Goal: Task Accomplishment & Management: Use online tool/utility

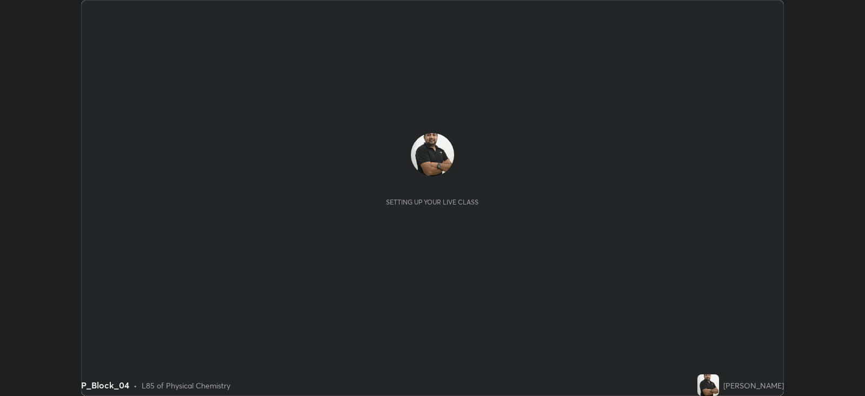
scroll to position [395, 864]
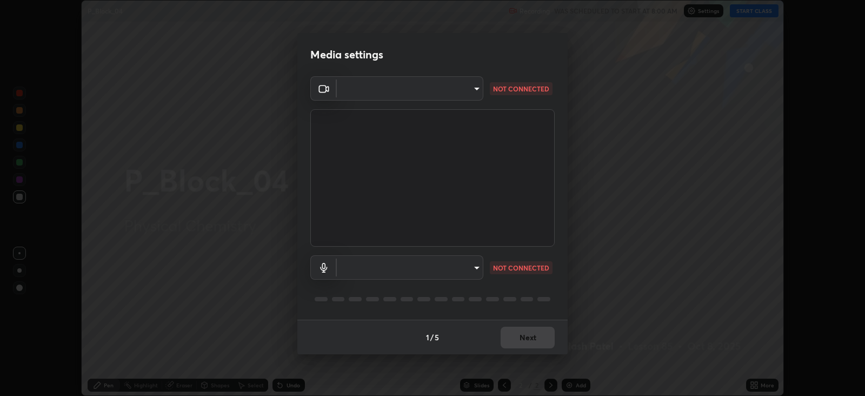
type input "15919b002c994f897e877f79a1e3041ae6d297fb91794428e74d6a9041476f70"
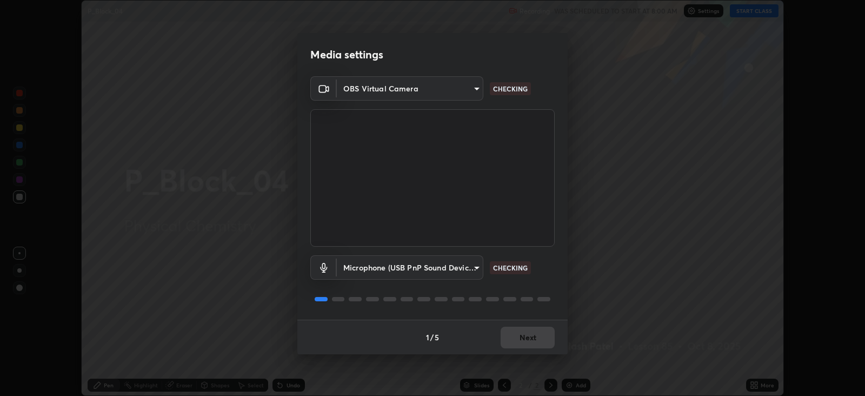
click at [472, 264] on body "Erase all P_Block_04 Recording WAS SCHEDULED TO START AT 8:00 AM Settings START…" at bounding box center [432, 198] width 865 height 396
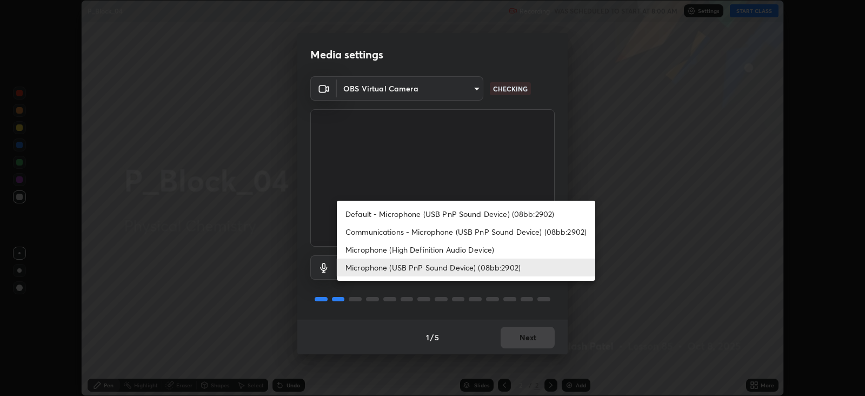
click at [493, 250] on li "Microphone (High Definition Audio Device)" at bounding box center [466, 249] width 258 height 18
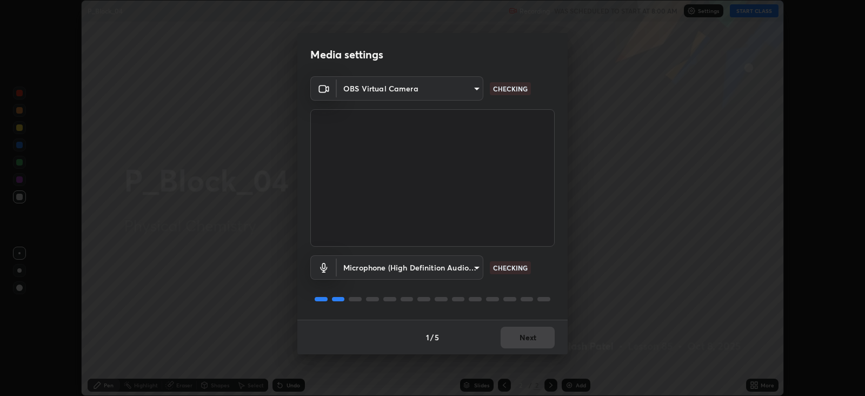
type input "fbdd1cfdbfa52e85c0fe7f732c16cb35a829e642c09cc96c7107598a2a51be2b"
click at [531, 340] on button "Next" at bounding box center [527, 337] width 54 height 22
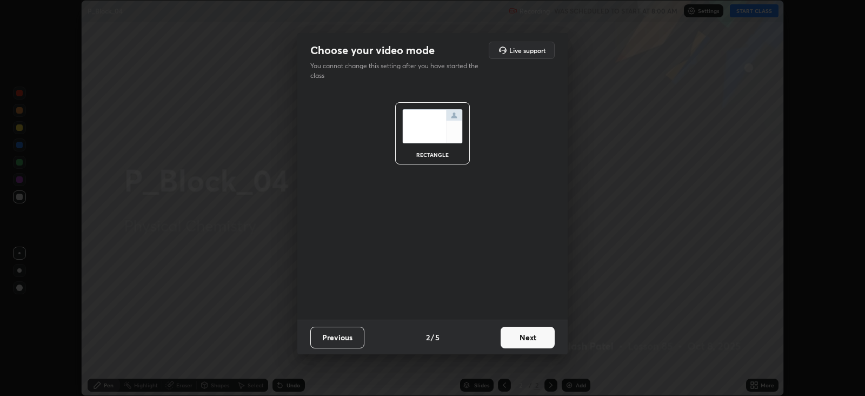
click at [536, 339] on button "Next" at bounding box center [527, 337] width 54 height 22
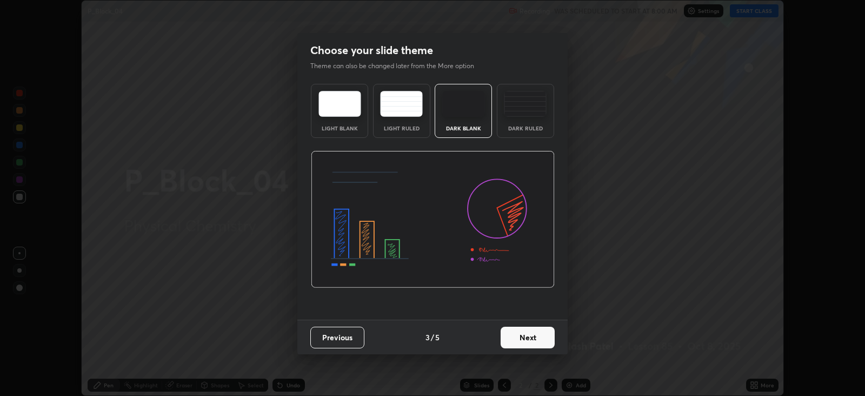
click at [543, 344] on button "Next" at bounding box center [527, 337] width 54 height 22
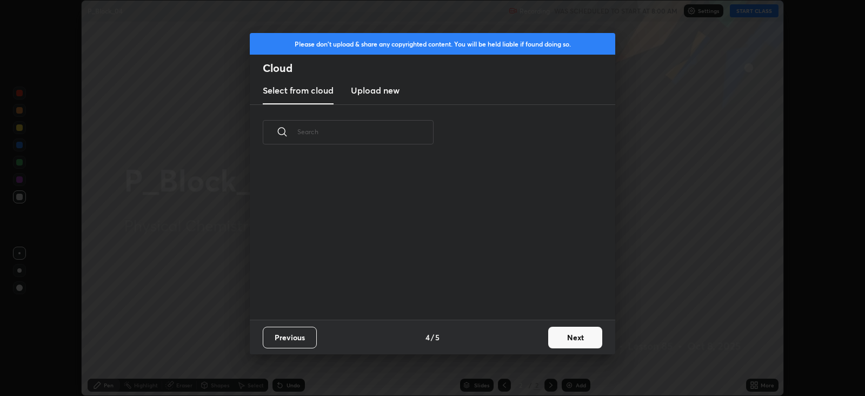
click at [570, 335] on button "Next" at bounding box center [575, 337] width 54 height 22
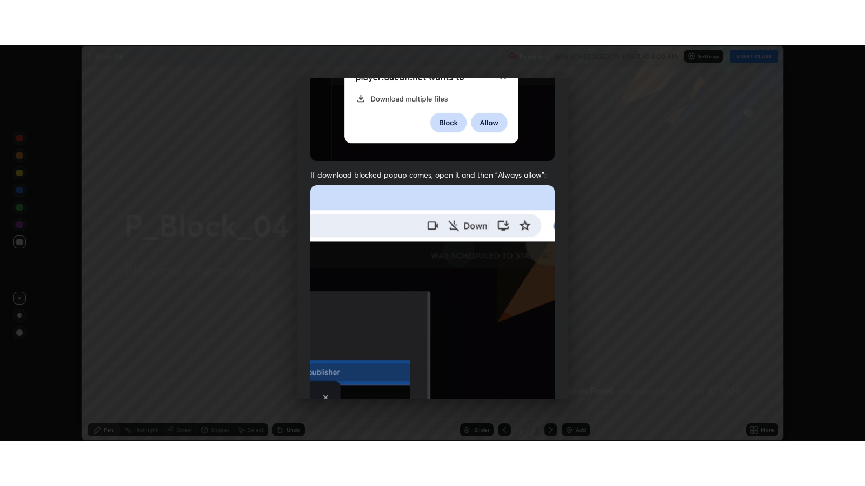
scroll to position [219, 0]
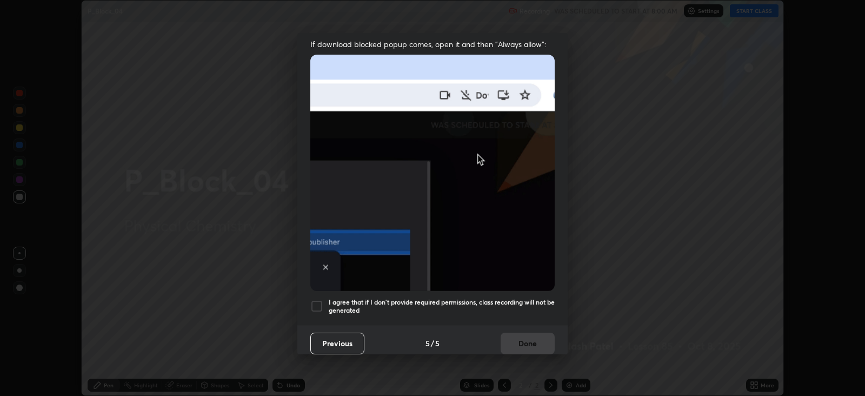
click at [527, 300] on h5 "I agree that if I don't provide required permissions, class recording will not …" at bounding box center [442, 306] width 226 height 17
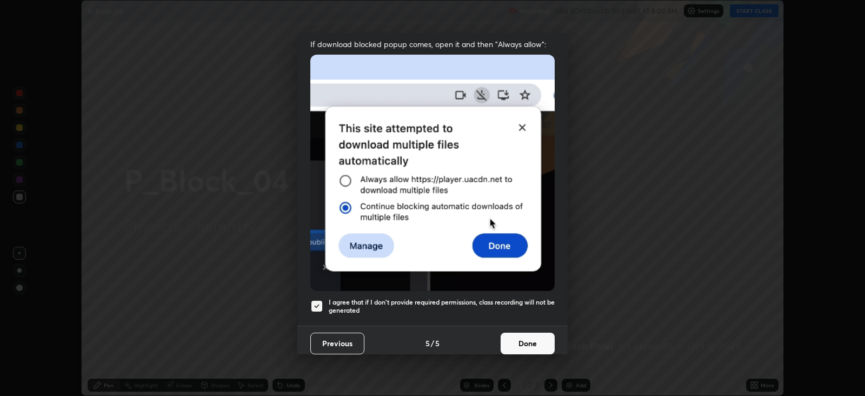
click at [536, 338] on button "Done" at bounding box center [527, 343] width 54 height 22
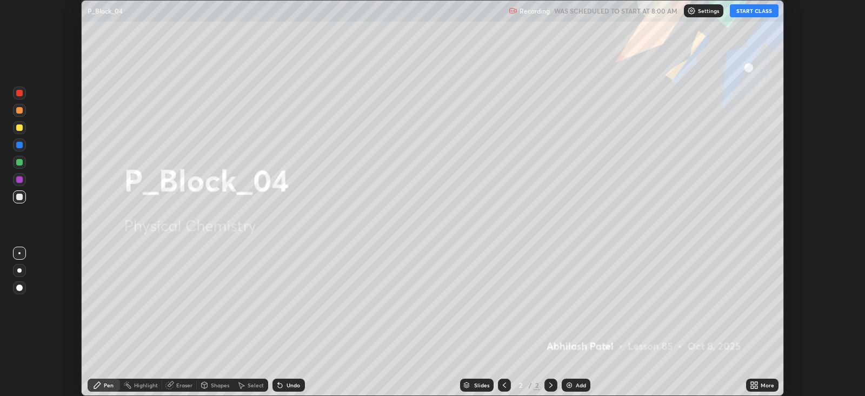
click at [762, 386] on div "More" at bounding box center [767, 384] width 14 height 5
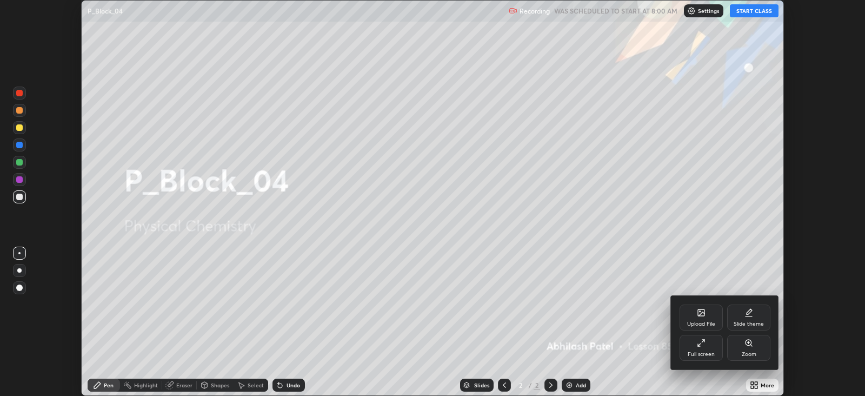
click at [711, 343] on div "Full screen" at bounding box center [700, 348] width 43 height 26
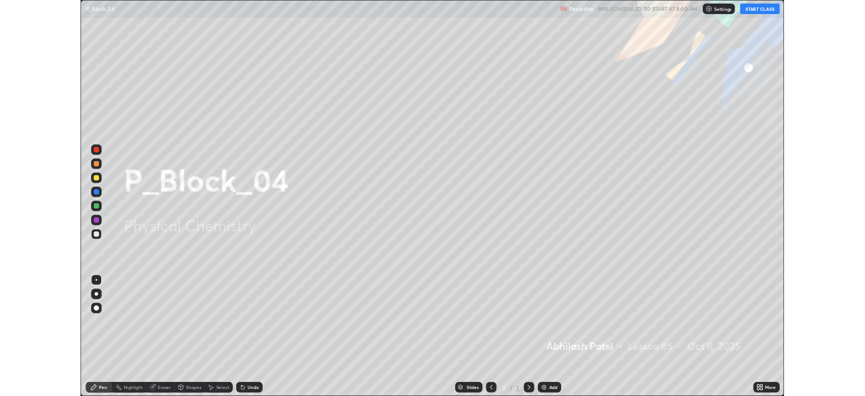
scroll to position [486, 864]
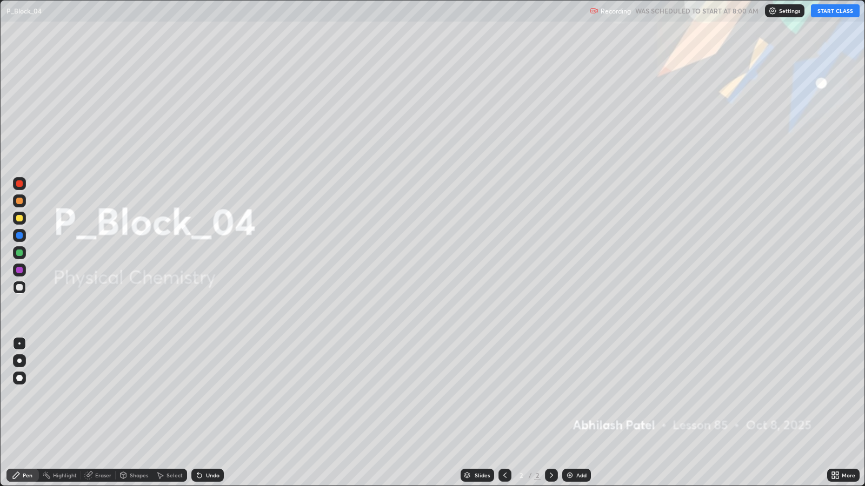
click at [579, 395] on div "Add" at bounding box center [581, 475] width 10 height 5
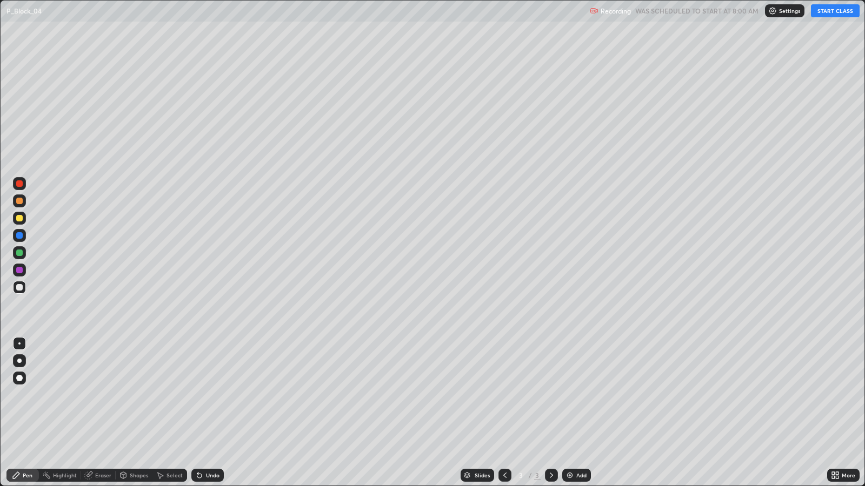
click at [826, 9] on button "START CLASS" at bounding box center [835, 10] width 49 height 13
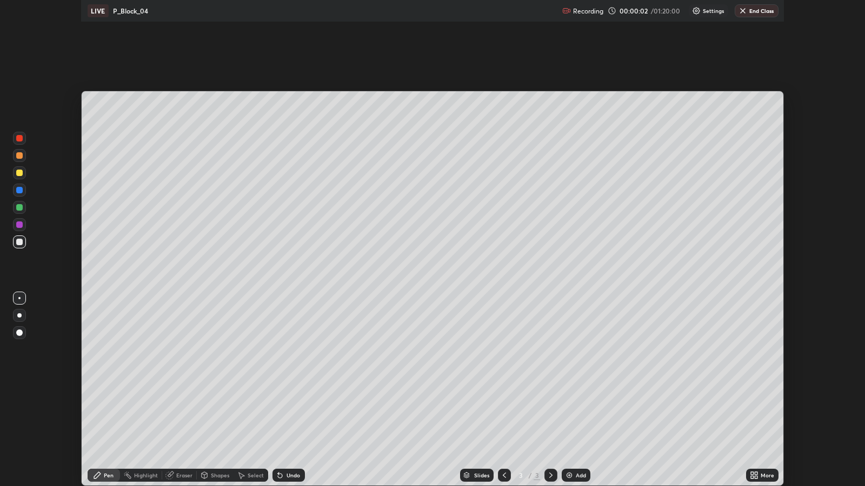
scroll to position [53643, 53174]
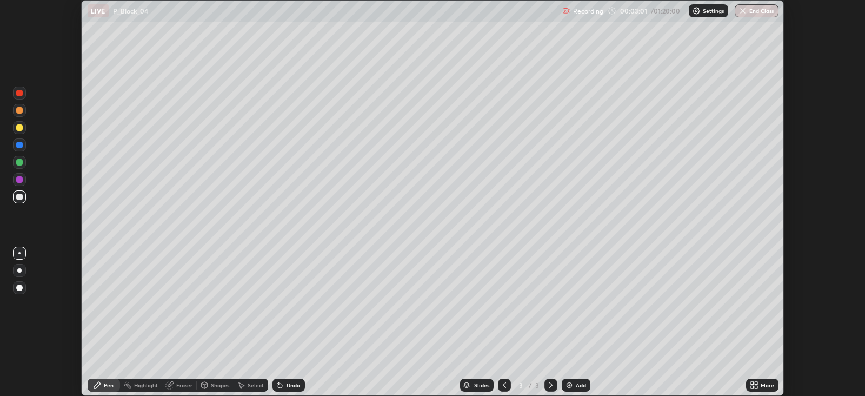
click at [754, 381] on icon at bounding box center [754, 384] width 9 height 9
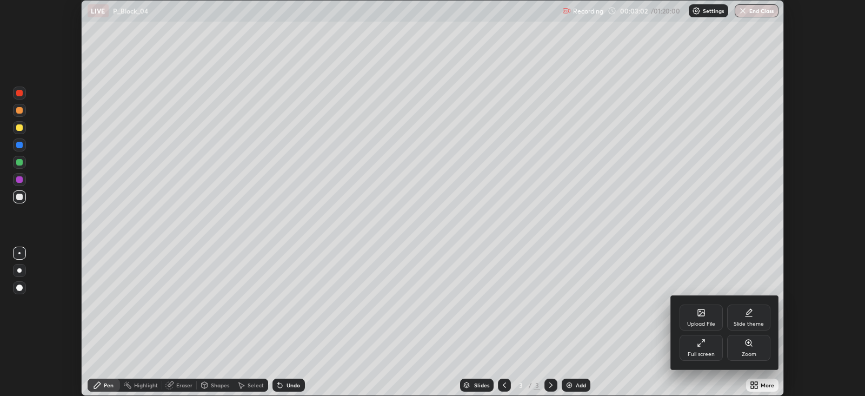
click at [703, 340] on icon at bounding box center [702, 340] width 3 height 3
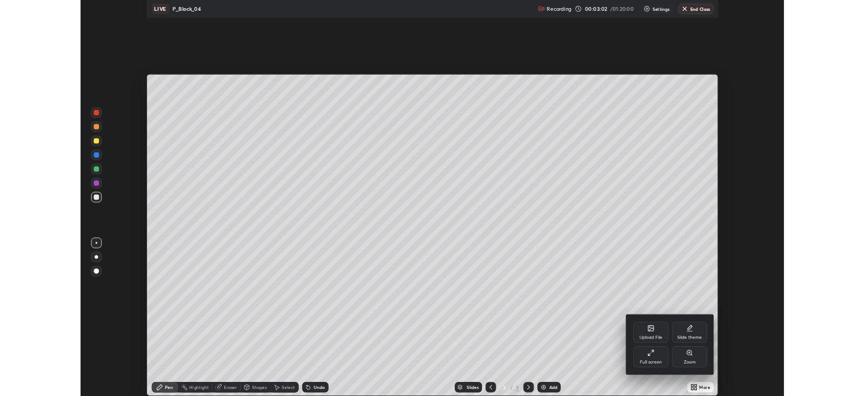
scroll to position [486, 864]
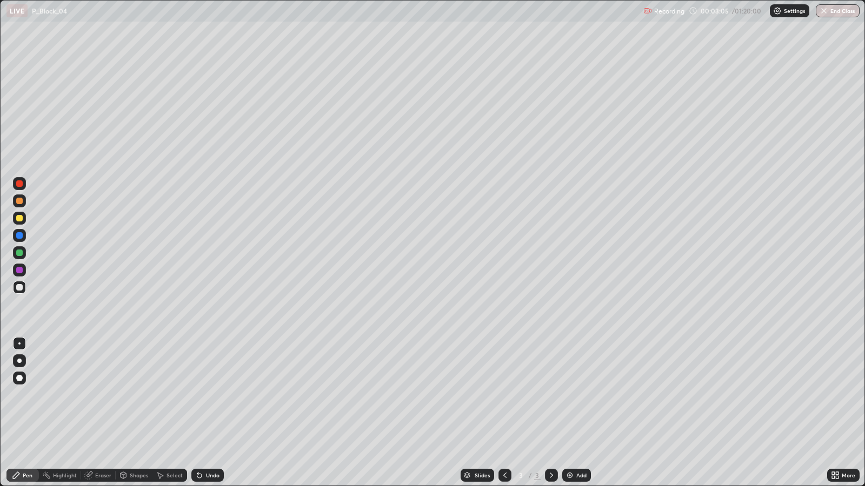
click at [19, 360] on div at bounding box center [19, 361] width 4 height 4
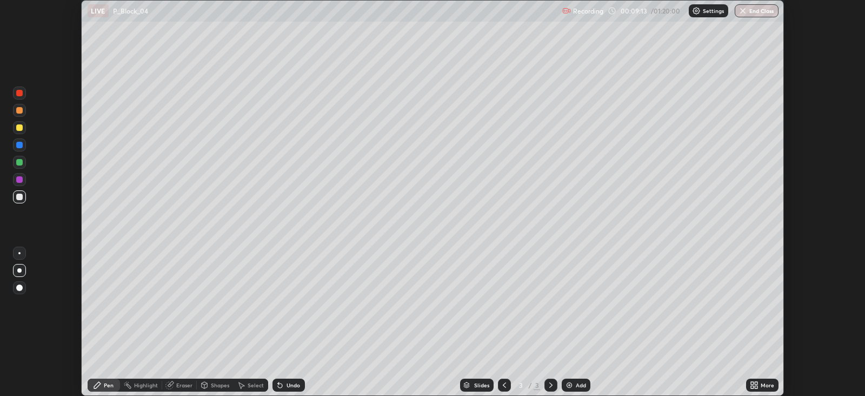
click at [752, 382] on icon at bounding box center [752, 383] width 3 height 3
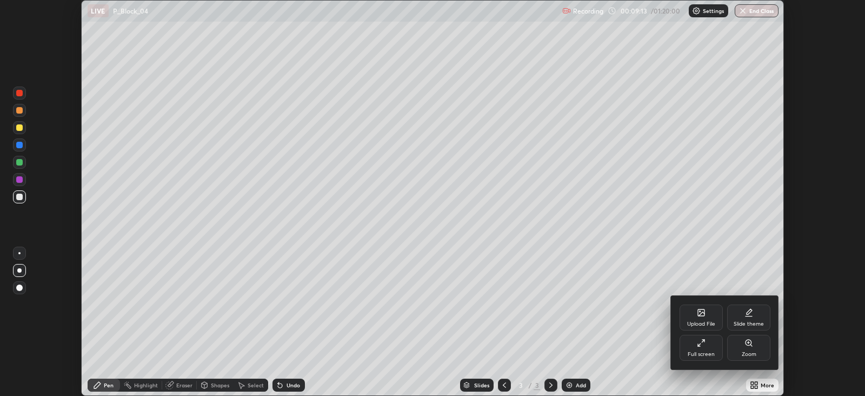
click at [707, 355] on div "Full screen" at bounding box center [700, 353] width 27 height 5
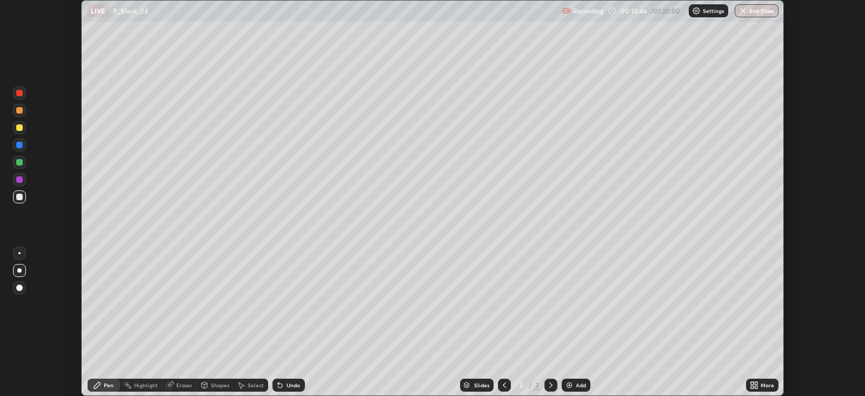
click at [758, 385] on div "More" at bounding box center [762, 384] width 32 height 13
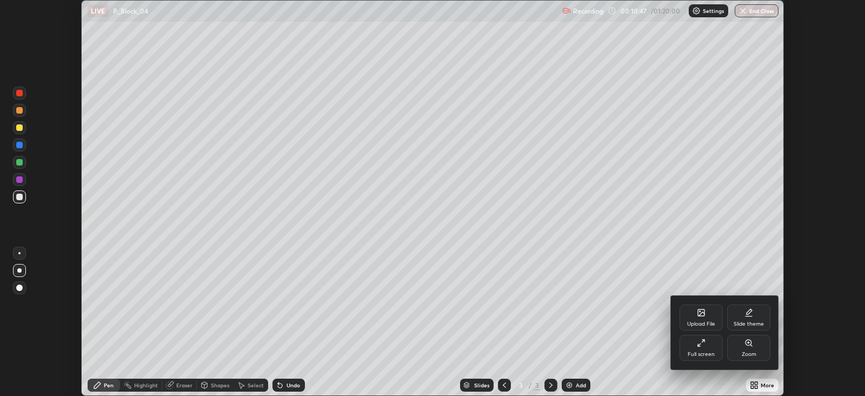
click at [698, 355] on div "Full screen" at bounding box center [700, 353] width 27 height 5
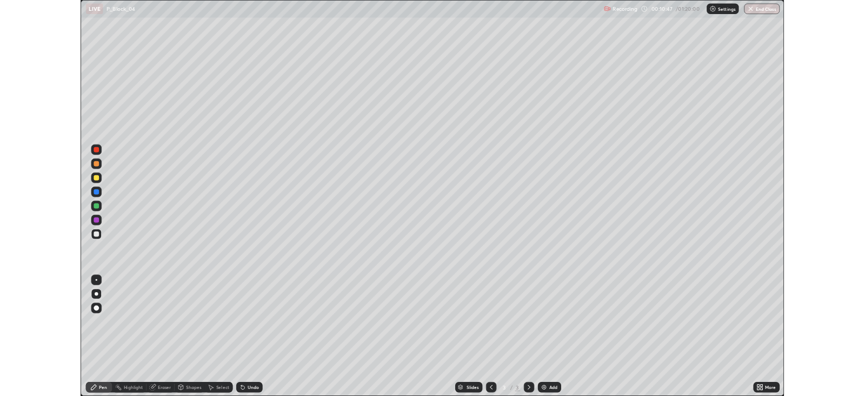
scroll to position [486, 864]
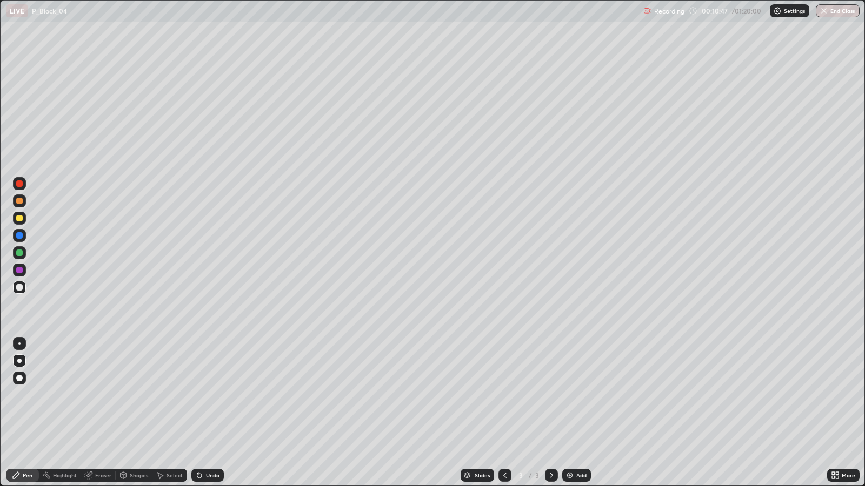
click at [584, 395] on div "Add" at bounding box center [576, 475] width 29 height 13
click at [138, 395] on div "Shapes" at bounding box center [134, 475] width 37 height 13
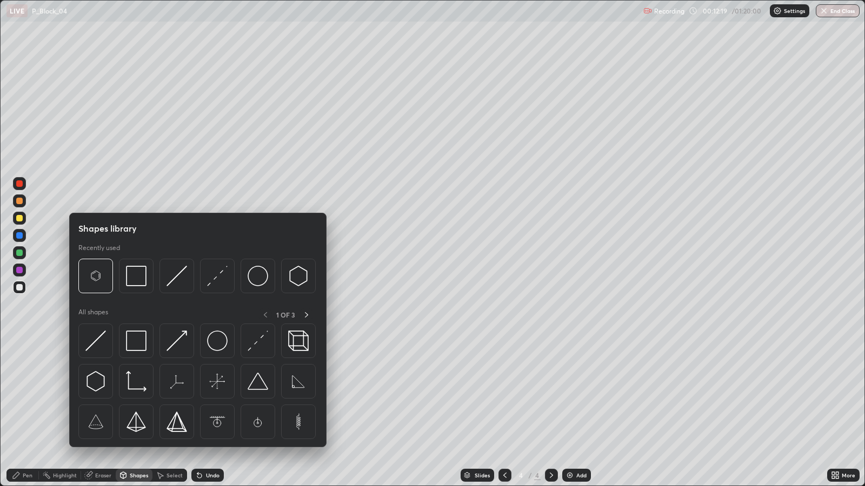
click at [95, 381] on img at bounding box center [95, 381] width 21 height 21
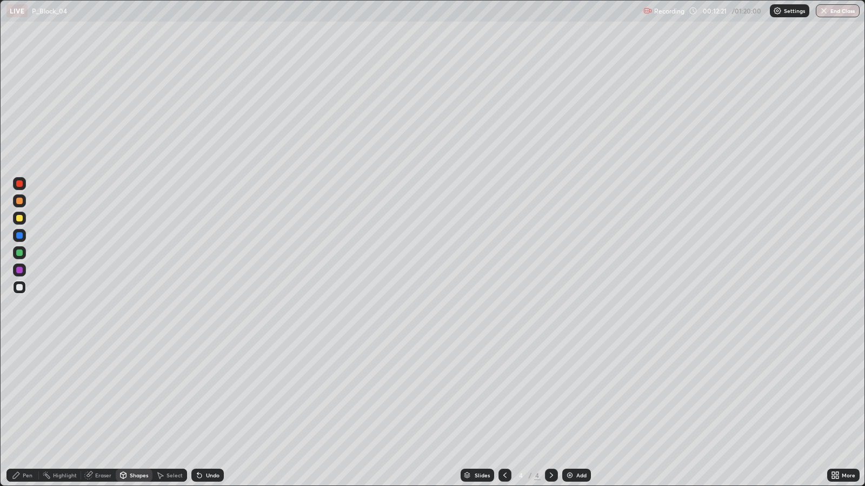
click at [208, 395] on div "Undo" at bounding box center [213, 475] width 14 height 5
click at [168, 395] on div "Select" at bounding box center [174, 475] width 16 height 5
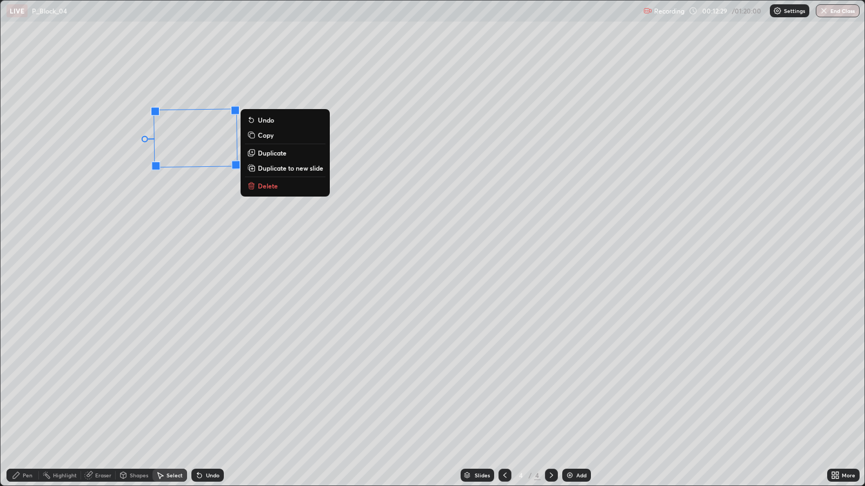
click at [272, 150] on p "Duplicate" at bounding box center [272, 153] width 29 height 9
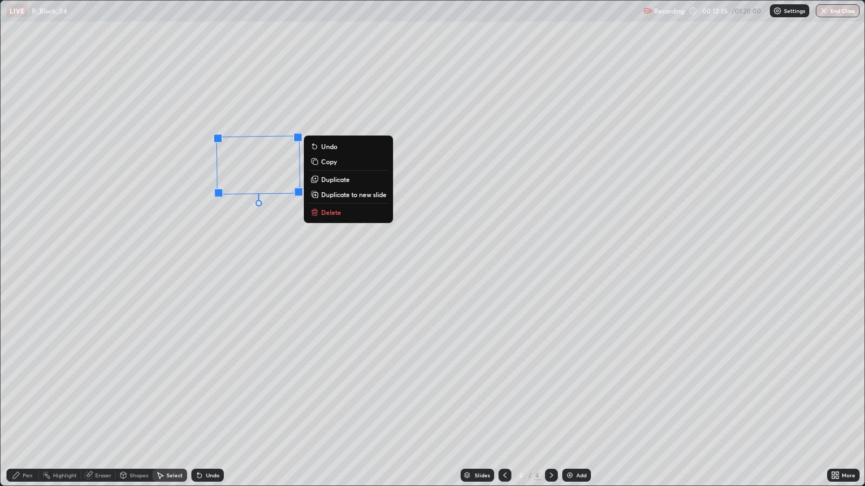
click at [331, 177] on p "Duplicate" at bounding box center [335, 179] width 29 height 9
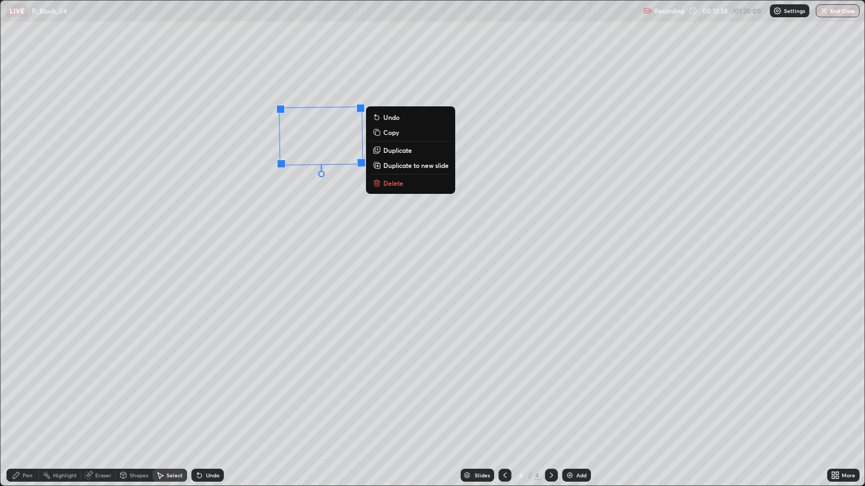
click at [396, 149] on p "Duplicate" at bounding box center [397, 150] width 29 height 9
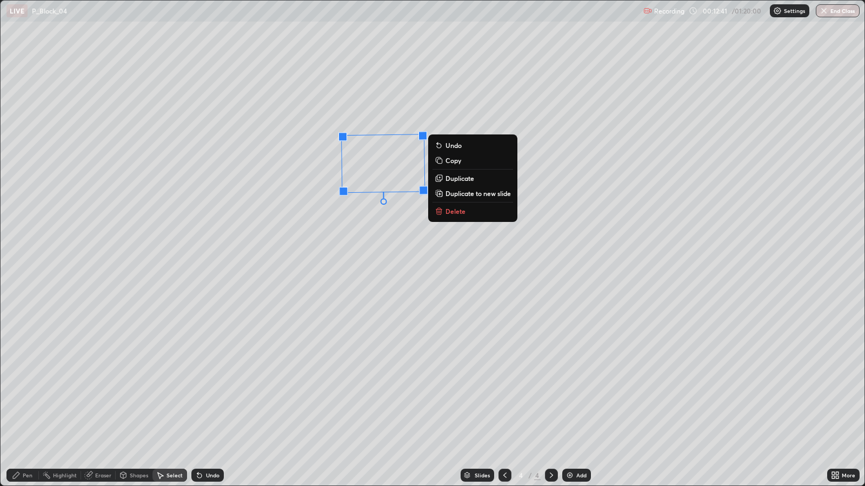
click at [367, 260] on div "89 ° Undo Copy Duplicate Duplicate to new slide Delete" at bounding box center [433, 243] width 864 height 485
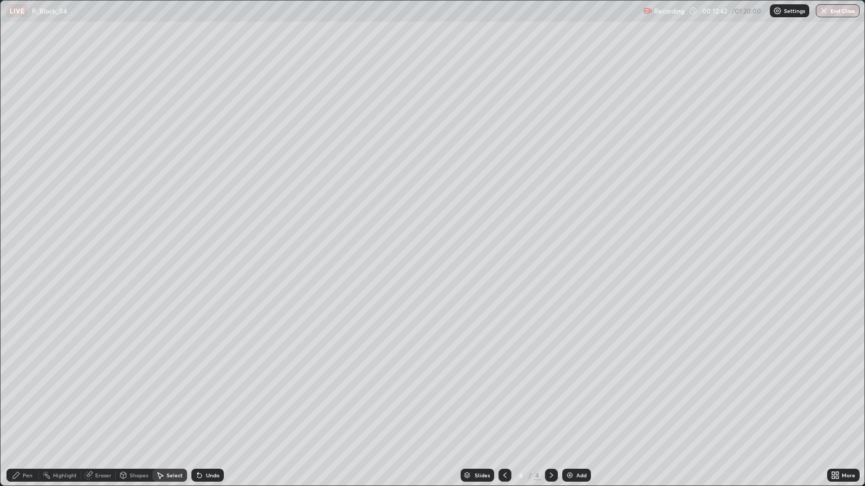
click at [27, 395] on div "Pen" at bounding box center [28, 475] width 10 height 5
click at [169, 395] on div "Select" at bounding box center [169, 475] width 35 height 13
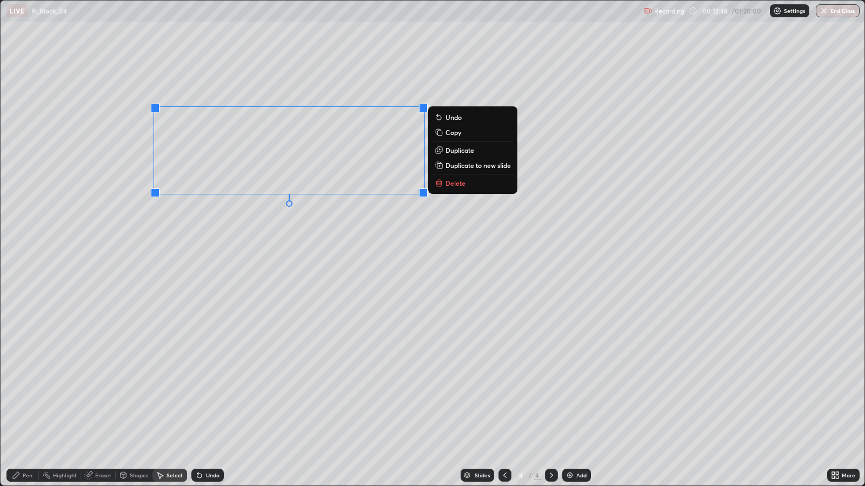
click at [464, 151] on p "Duplicate" at bounding box center [459, 150] width 29 height 9
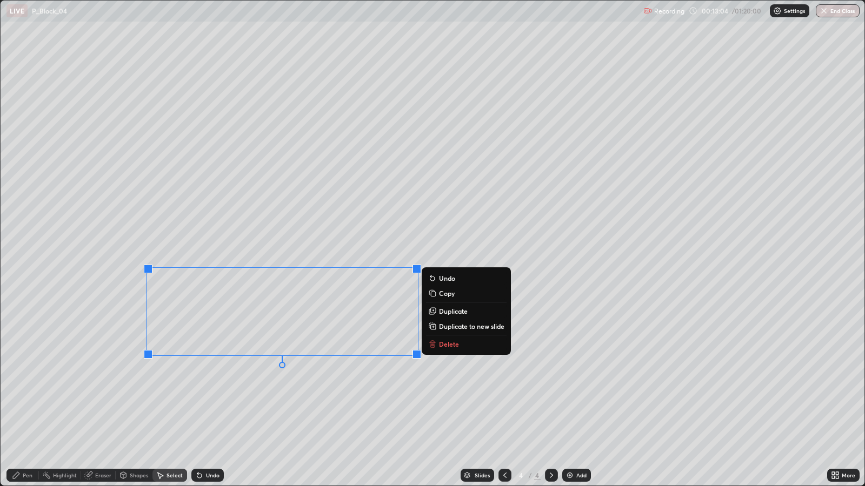
click at [140, 395] on div "Shapes" at bounding box center [139, 475] width 18 height 5
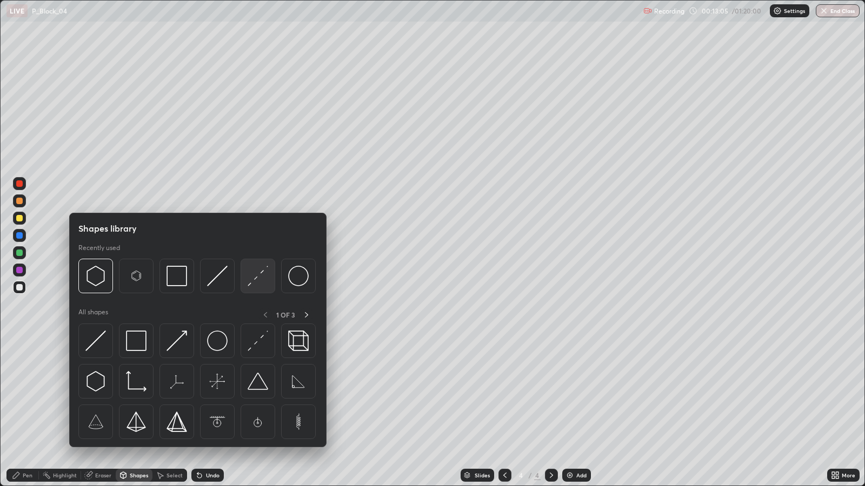
click at [255, 282] on img at bounding box center [257, 276] width 21 height 21
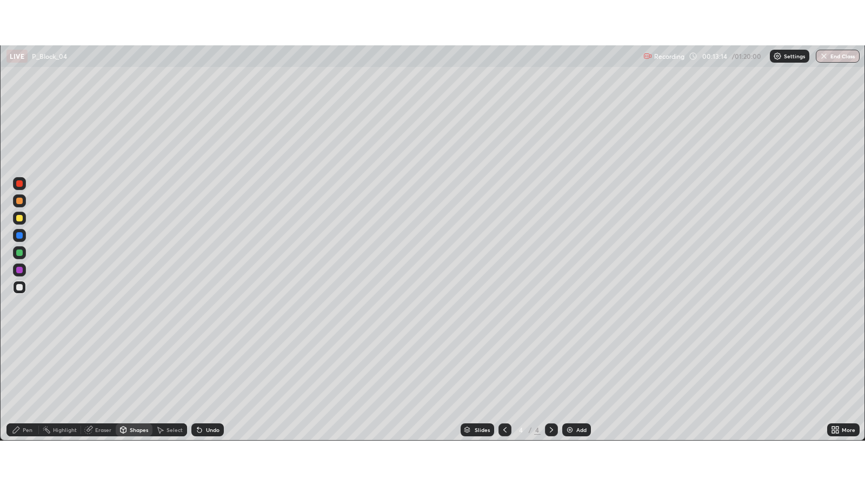
scroll to position [53643, 53174]
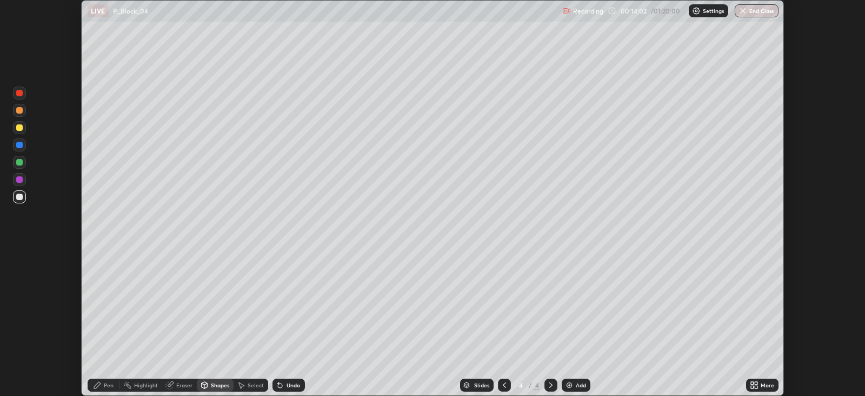
click at [287, 382] on div "Undo" at bounding box center [293, 384] width 14 height 5
click at [280, 383] on icon at bounding box center [280, 384] width 9 height 9
click at [286, 387] on div "Undo" at bounding box center [293, 384] width 14 height 5
click at [765, 384] on div "More" at bounding box center [767, 384] width 14 height 5
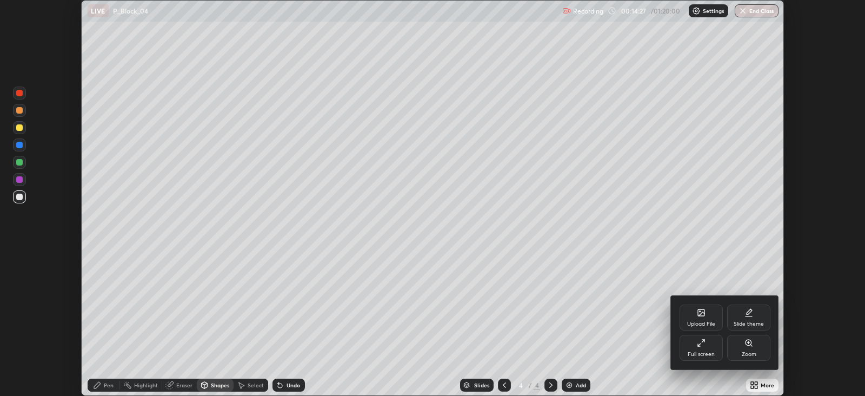
click at [704, 350] on div "Full screen" at bounding box center [700, 348] width 43 height 26
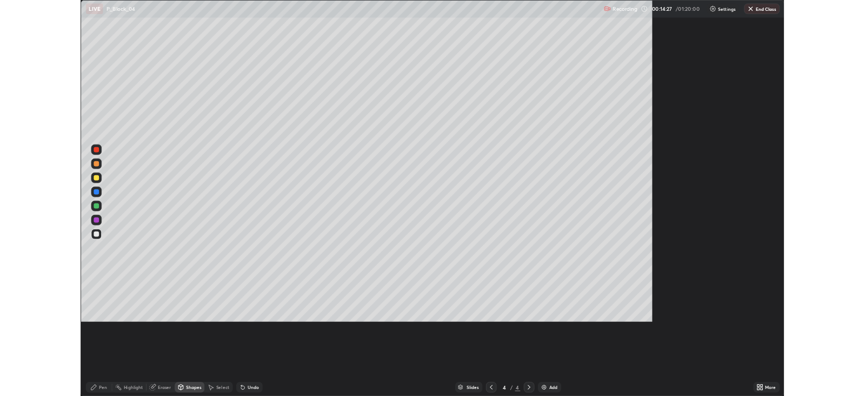
scroll to position [486, 864]
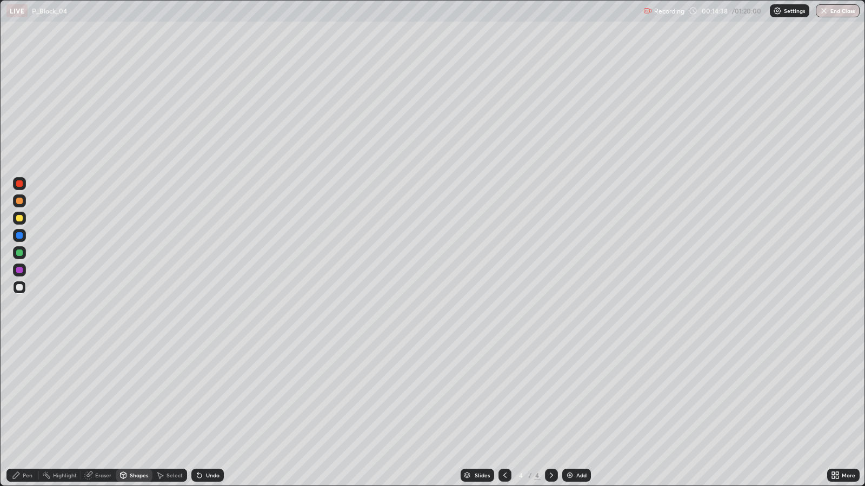
click at [22, 219] on div at bounding box center [19, 218] width 6 height 6
click at [23, 395] on div "Pen" at bounding box center [22, 475] width 32 height 13
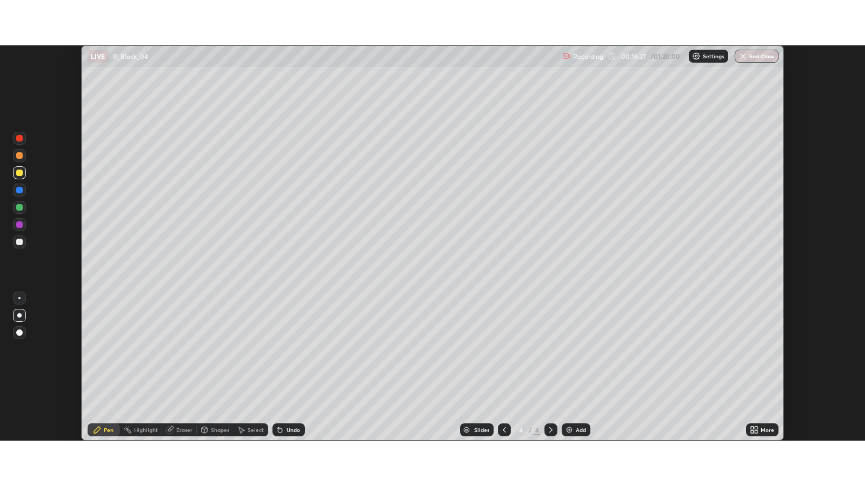
scroll to position [53643, 53174]
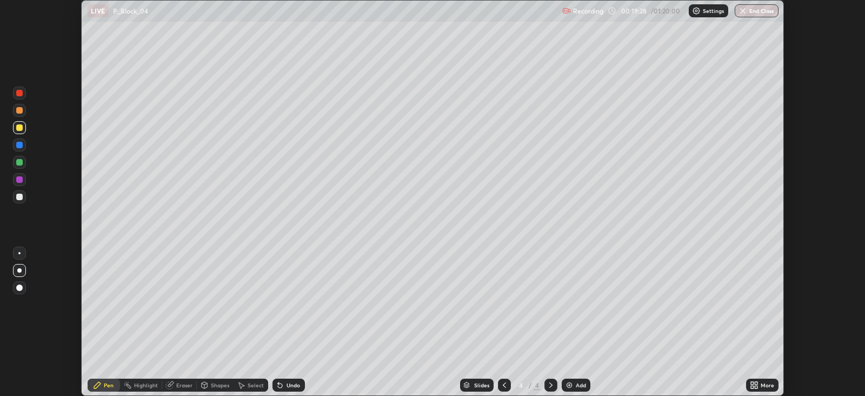
click at [756, 382] on icon at bounding box center [755, 383] width 3 height 3
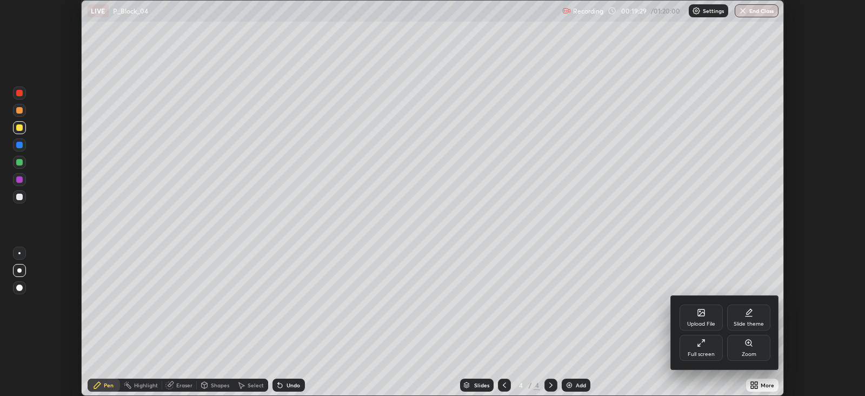
click at [698, 345] on icon at bounding box center [699, 344] width 3 height 3
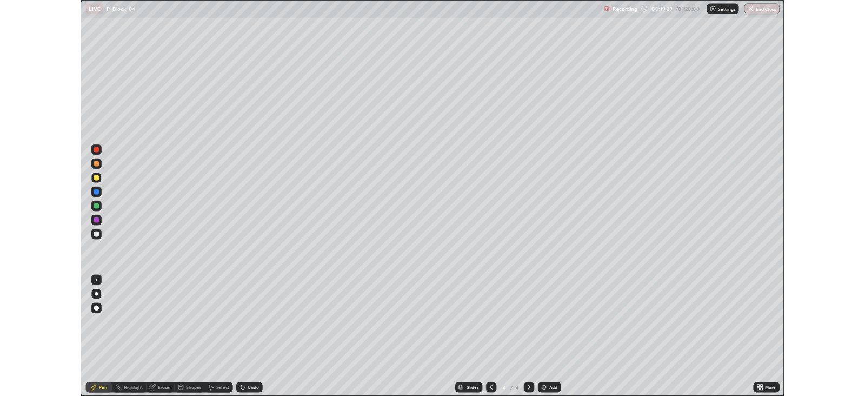
scroll to position [486, 864]
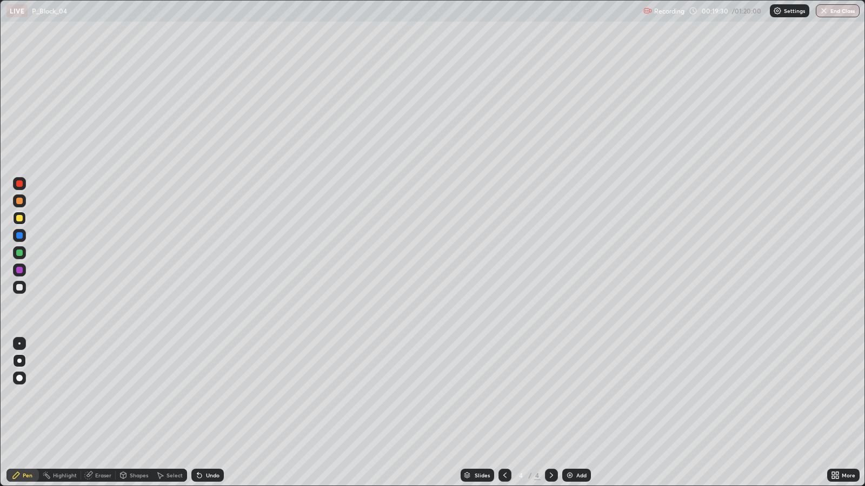
click at [160, 395] on icon at bounding box center [160, 475] width 9 height 9
click at [132, 395] on div "Shapes" at bounding box center [139, 475] width 18 height 5
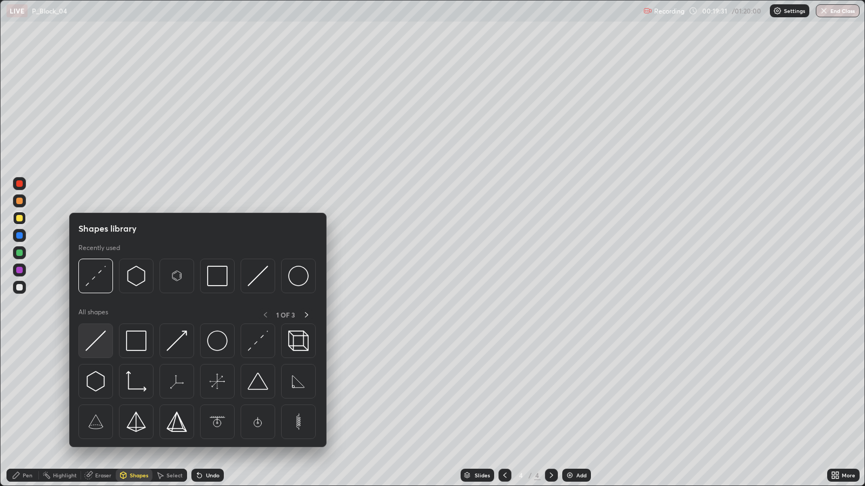
click at [106, 338] on div at bounding box center [95, 341] width 35 height 35
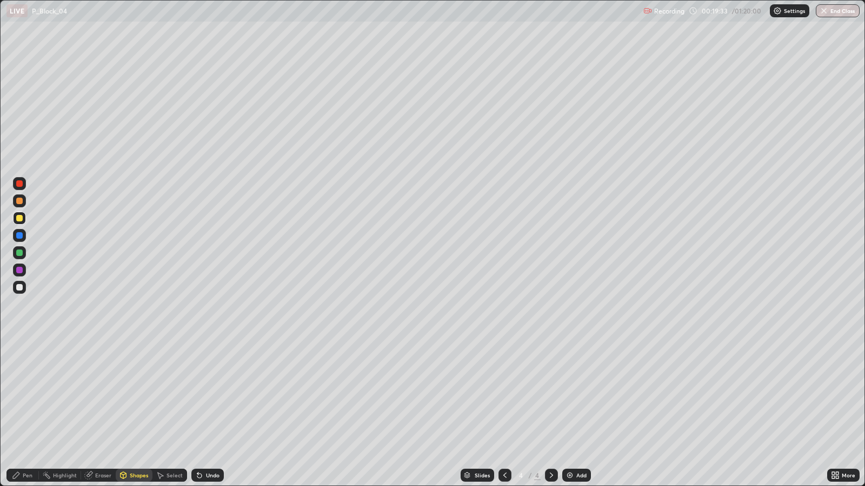
click at [27, 395] on div "Pen" at bounding box center [28, 475] width 10 height 5
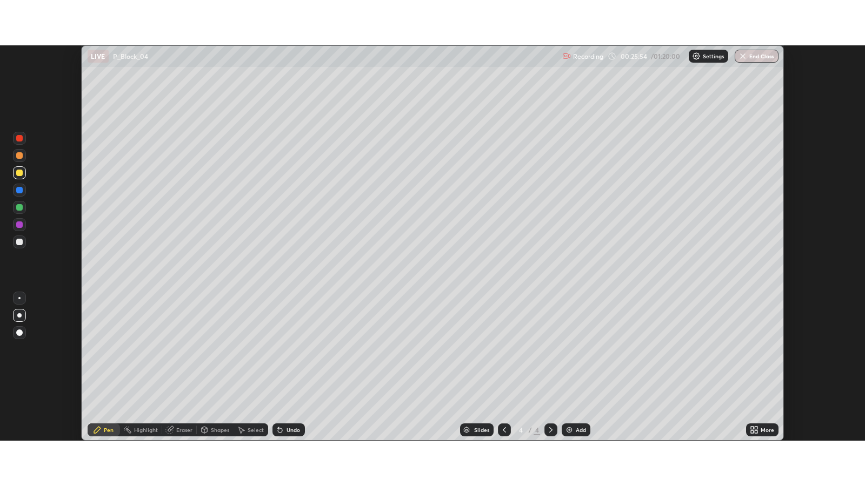
scroll to position [53643, 53174]
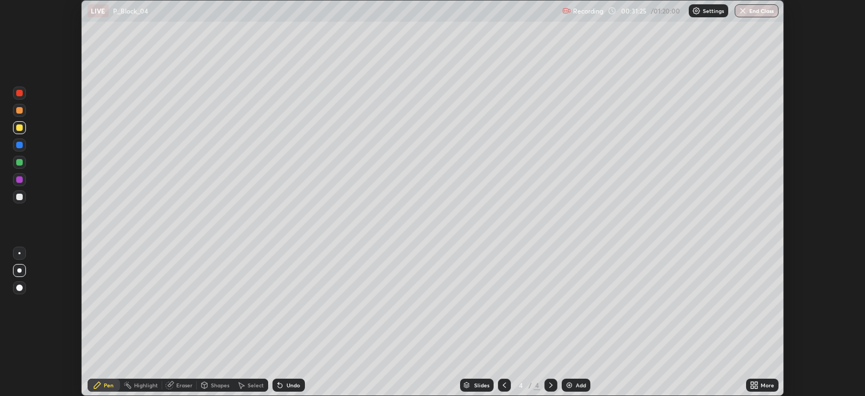
click at [762, 384] on div "More" at bounding box center [767, 384] width 14 height 5
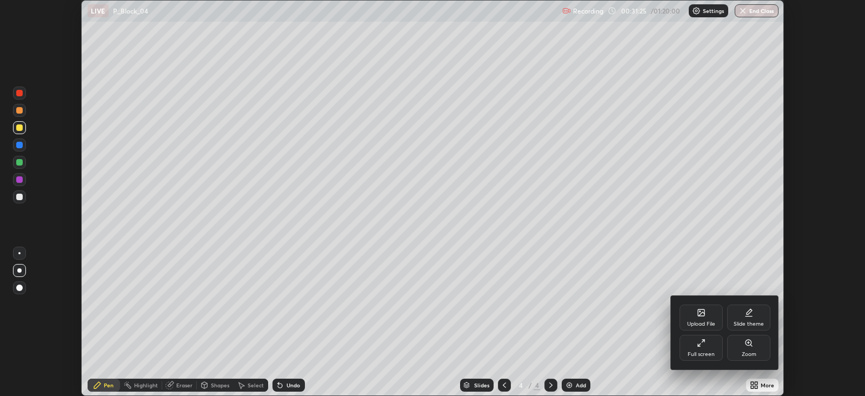
click at [695, 338] on div "Full screen" at bounding box center [700, 348] width 43 height 26
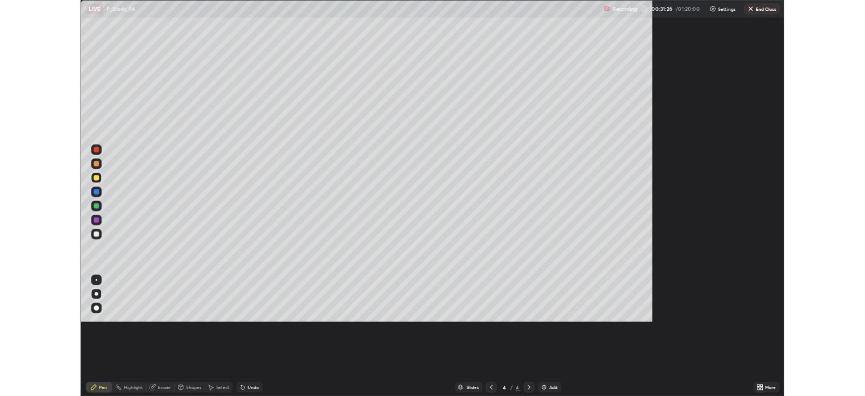
scroll to position [486, 864]
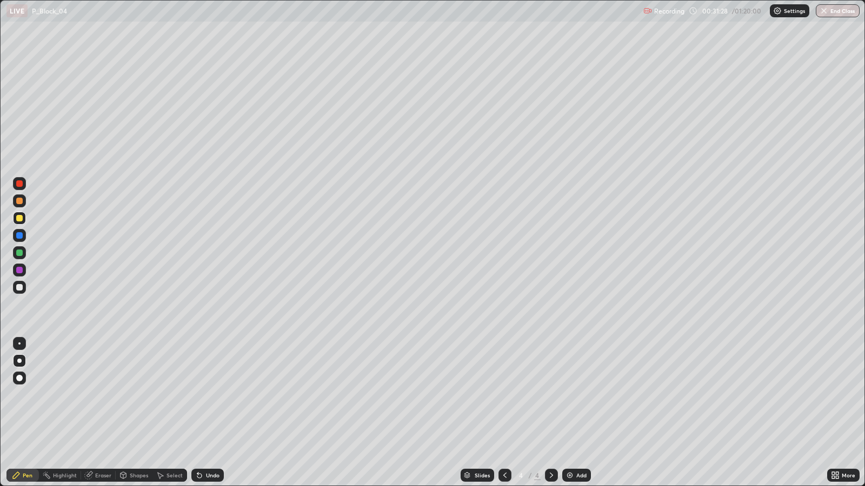
click at [210, 395] on div "Undo" at bounding box center [213, 475] width 14 height 5
click at [206, 395] on div "Undo" at bounding box center [207, 475] width 32 height 13
click at [203, 395] on div "Undo" at bounding box center [207, 475] width 32 height 13
click at [211, 395] on div "Undo" at bounding box center [213, 475] width 14 height 5
click at [208, 395] on div "Undo" at bounding box center [213, 475] width 14 height 5
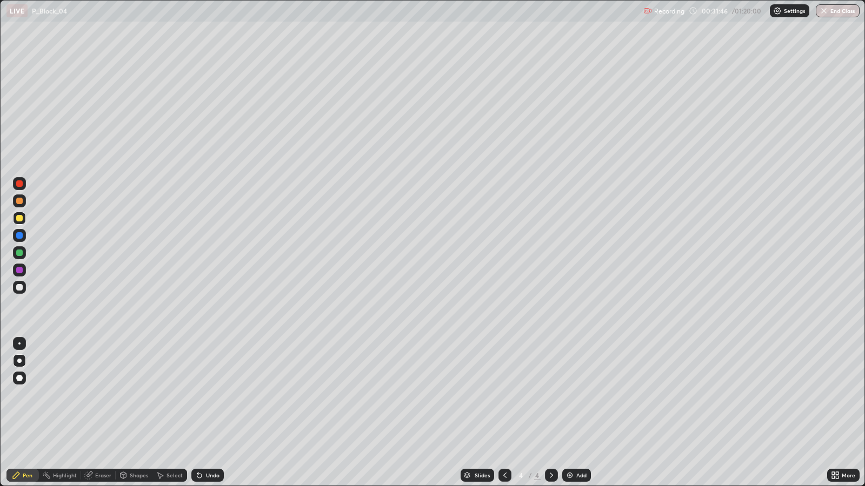
click at [211, 395] on div "Undo" at bounding box center [213, 475] width 14 height 5
click at [217, 395] on div "Undo" at bounding box center [213, 475] width 14 height 5
click at [215, 395] on div "Undo" at bounding box center [207, 475] width 32 height 13
click at [218, 395] on div "Undo" at bounding box center [207, 475] width 32 height 13
click at [219, 395] on div "Undo" at bounding box center [207, 475] width 32 height 13
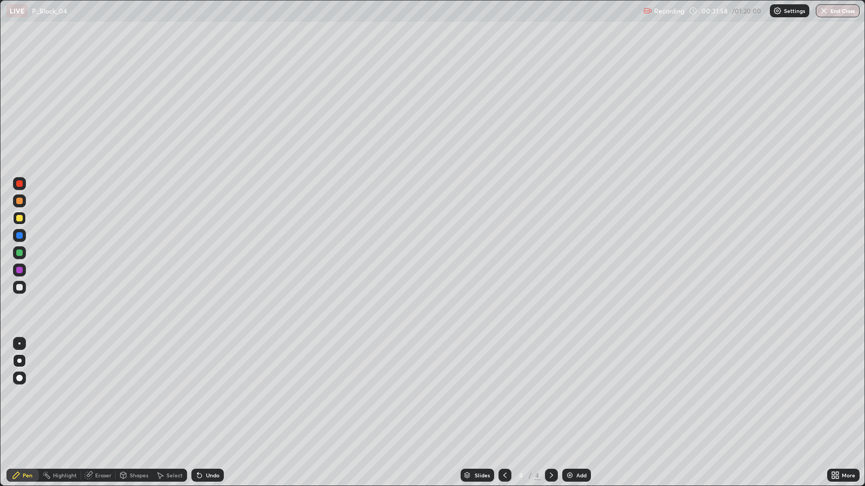
click at [221, 395] on div "Undo" at bounding box center [207, 475] width 32 height 13
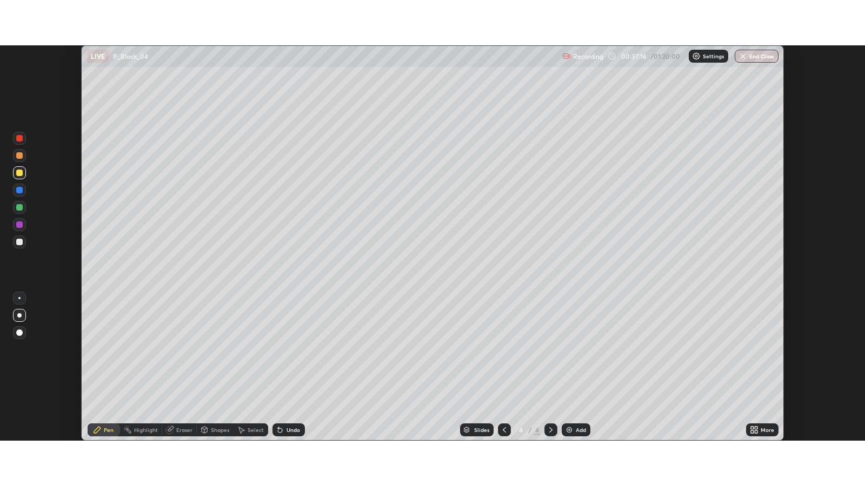
scroll to position [53643, 53174]
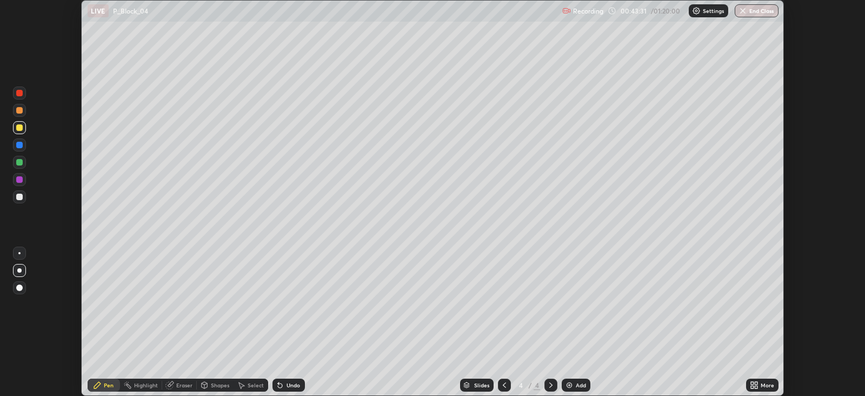
click at [755, 385] on icon at bounding box center [755, 386] width 3 height 3
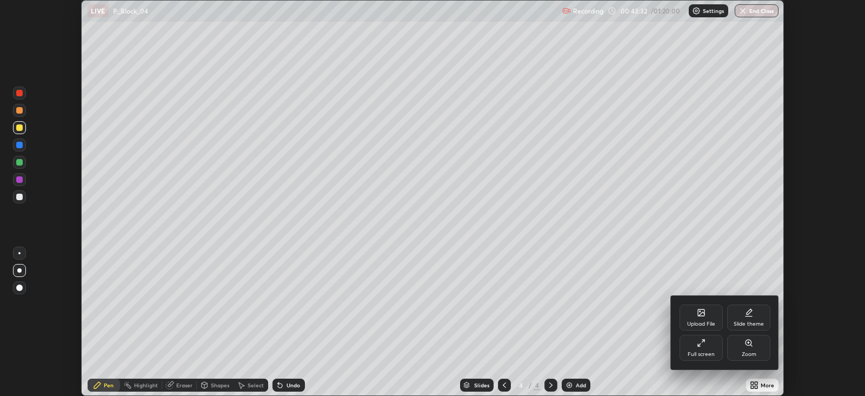
click at [705, 353] on div "Full screen" at bounding box center [700, 353] width 27 height 5
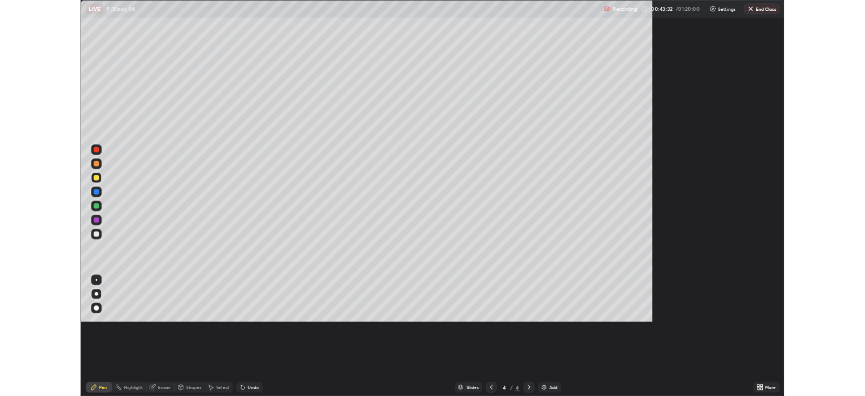
scroll to position [486, 864]
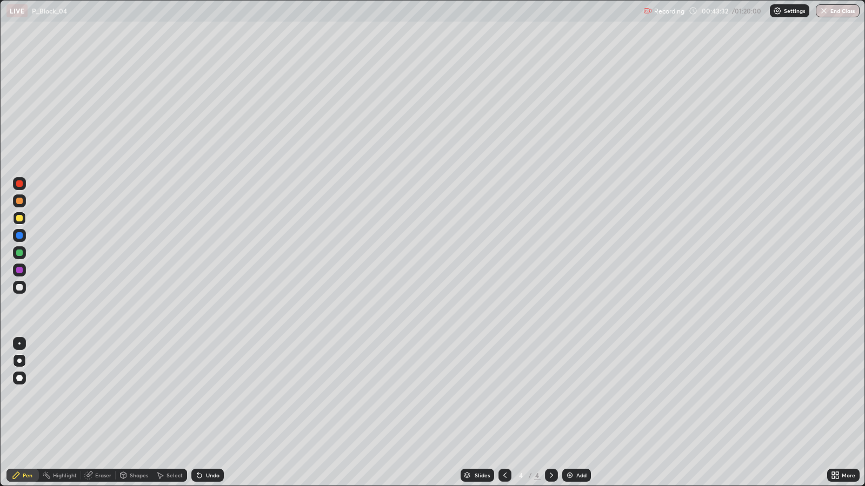
click at [576, 395] on div "Add" at bounding box center [581, 475] width 10 height 5
click at [19, 288] on div at bounding box center [19, 287] width 6 height 6
click at [19, 360] on div at bounding box center [19, 361] width 4 height 4
click at [213, 395] on div "Undo" at bounding box center [207, 475] width 32 height 13
click at [219, 395] on div "Undo" at bounding box center [207, 475] width 32 height 13
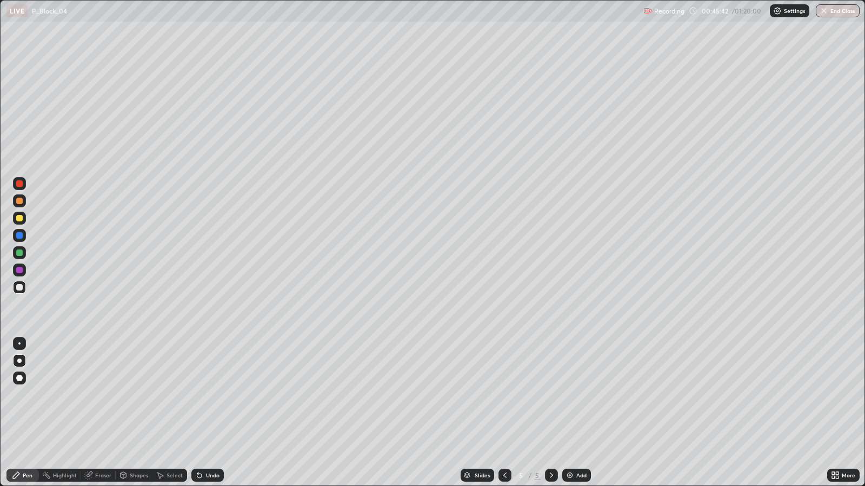
click at [208, 395] on div "Undo" at bounding box center [207, 475] width 32 height 13
click at [197, 395] on icon at bounding box center [199, 476] width 4 height 4
click at [199, 395] on icon at bounding box center [199, 476] width 4 height 4
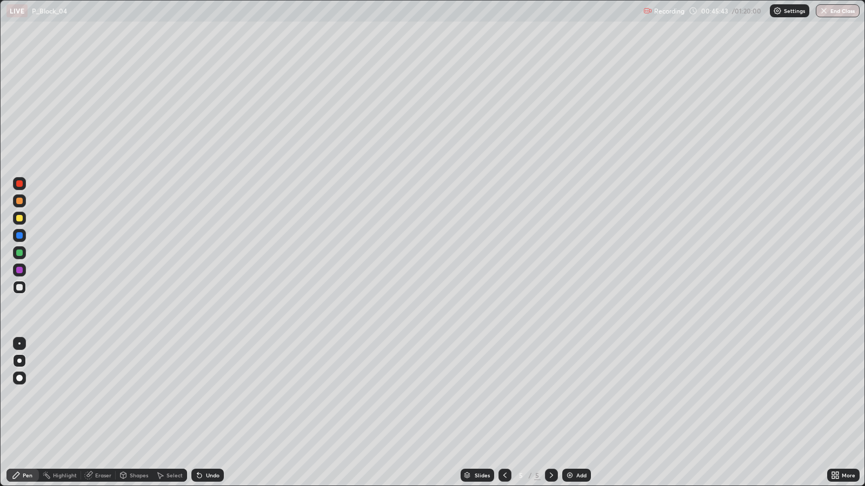
click at [197, 395] on icon at bounding box center [199, 476] width 4 height 4
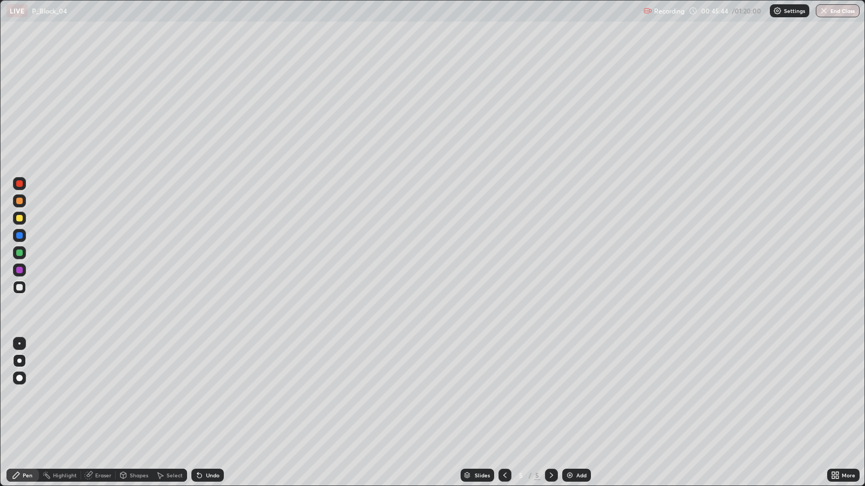
click at [197, 395] on icon at bounding box center [199, 476] width 4 height 4
click at [203, 395] on div "Undo" at bounding box center [207, 475] width 32 height 13
click at [204, 395] on div "Undo" at bounding box center [207, 475] width 32 height 13
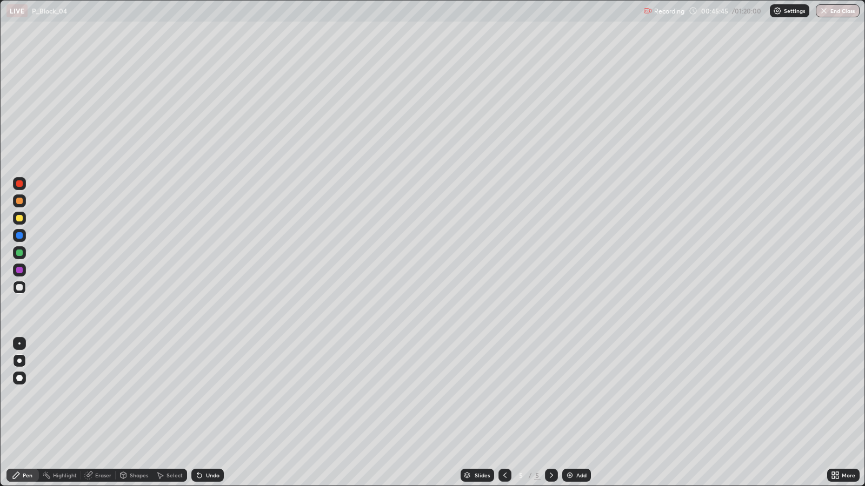
click at [204, 395] on div "Undo" at bounding box center [207, 475] width 32 height 13
click at [206, 395] on div "Undo" at bounding box center [207, 475] width 32 height 13
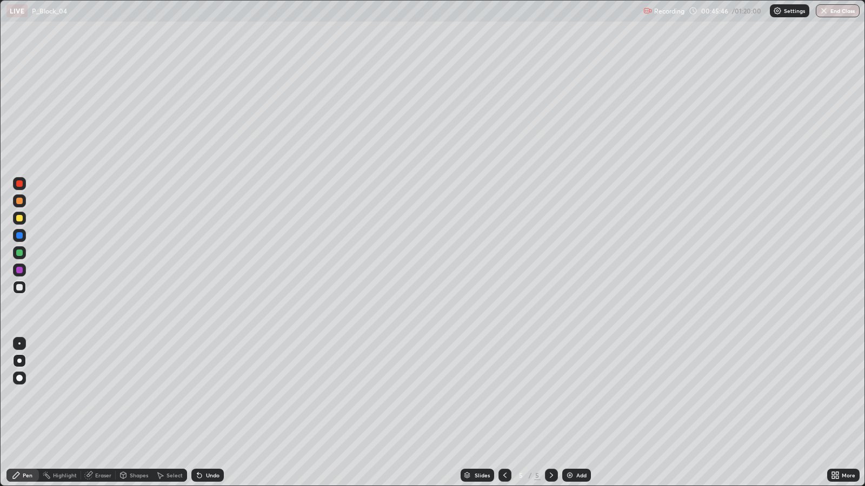
click at [206, 395] on div "Undo" at bounding box center [207, 475] width 32 height 13
click at [206, 395] on div "Undo" at bounding box center [213, 475] width 14 height 5
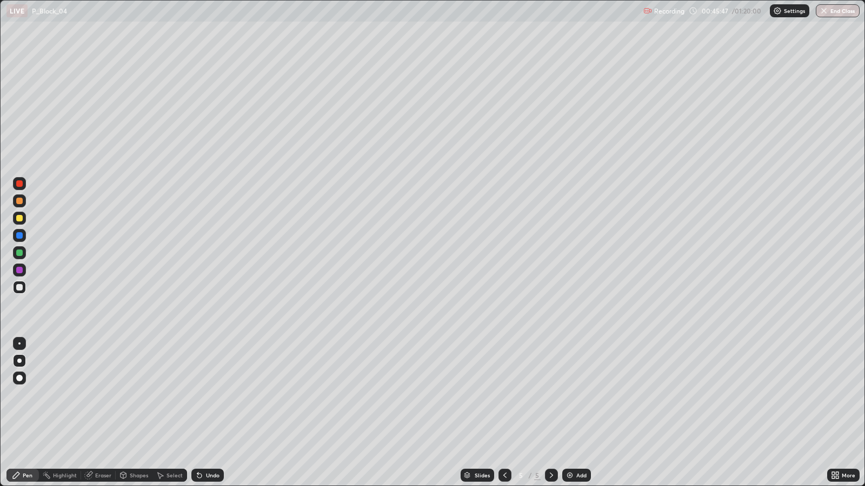
click at [206, 395] on div "Undo" at bounding box center [213, 475] width 14 height 5
click at [208, 395] on div "Undo" at bounding box center [213, 475] width 14 height 5
click at [579, 395] on div "Add" at bounding box center [581, 475] width 10 height 5
click at [570, 395] on img at bounding box center [569, 475] width 9 height 9
click at [220, 395] on div "Undo" at bounding box center [207, 475] width 32 height 13
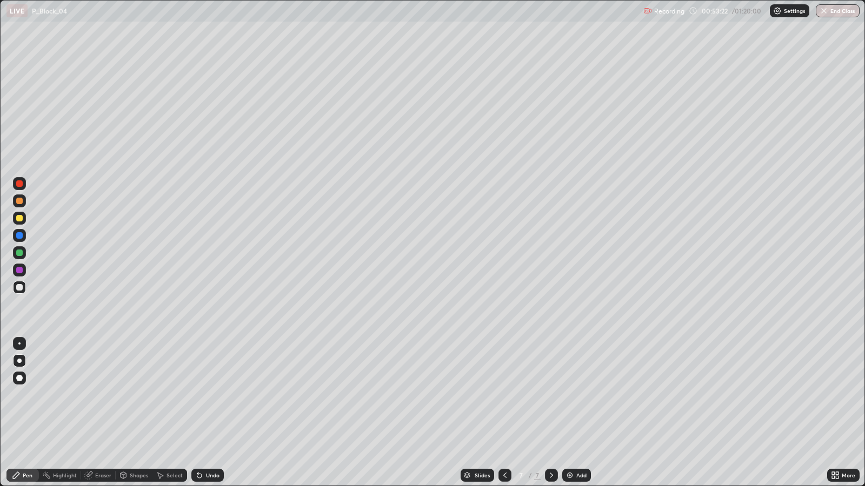
click at [213, 395] on div "Undo" at bounding box center [213, 475] width 14 height 5
click at [210, 395] on div "Undo" at bounding box center [207, 475] width 32 height 13
click at [212, 395] on div "Undo" at bounding box center [205, 476] width 37 height 22
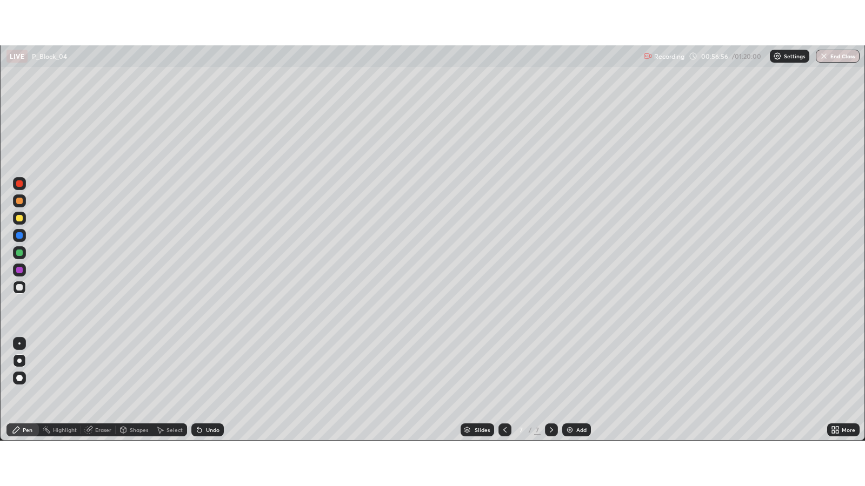
scroll to position [53643, 53174]
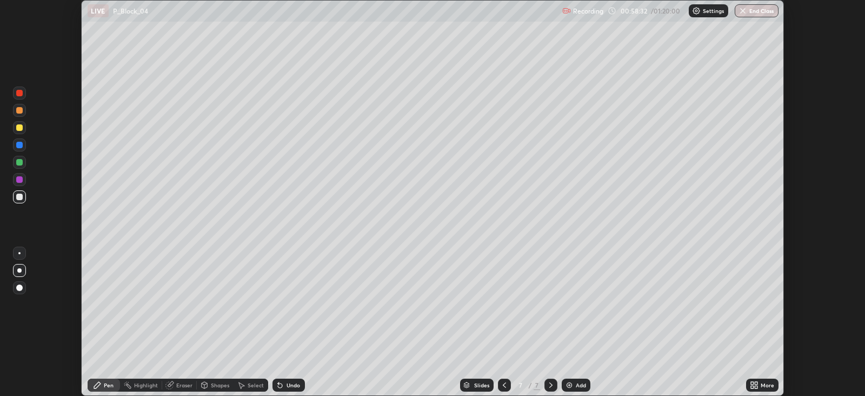
click at [756, 386] on icon at bounding box center [755, 386] width 3 height 3
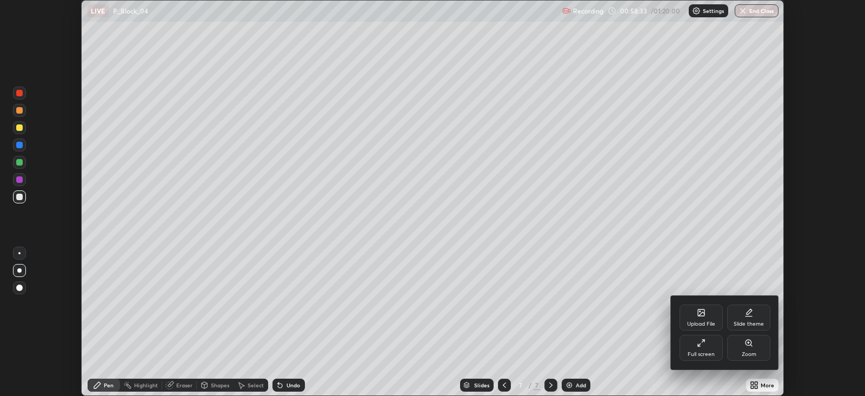
click at [703, 347] on div "Full screen" at bounding box center [700, 348] width 43 height 26
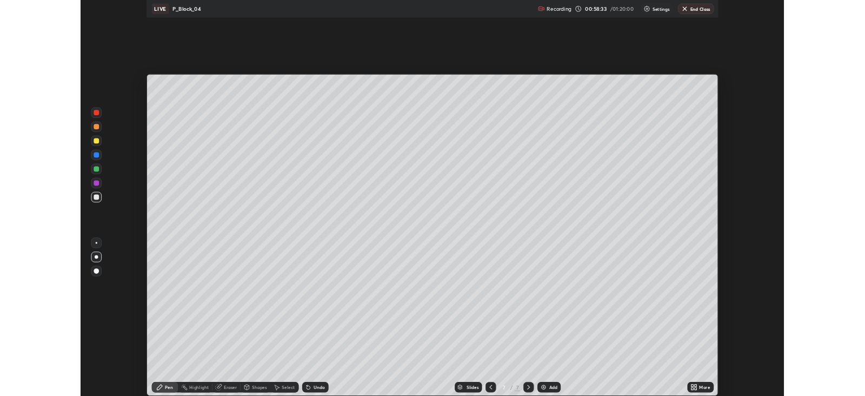
scroll to position [486, 864]
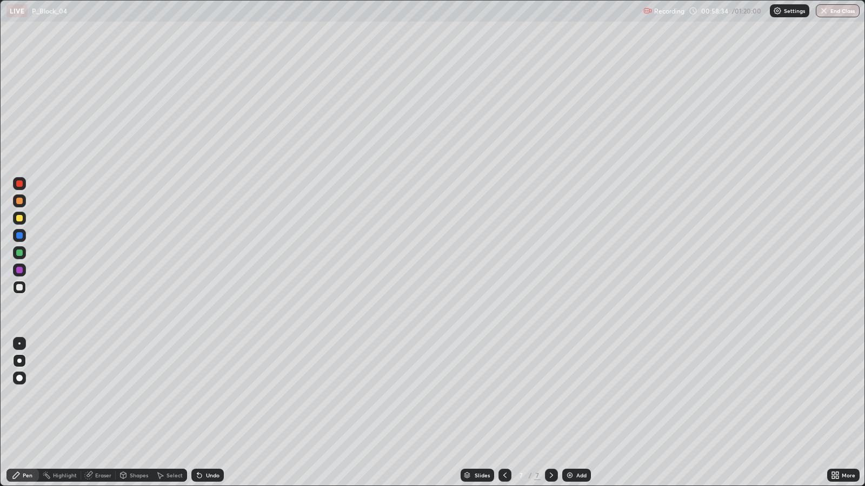
click at [571, 395] on img at bounding box center [569, 475] width 9 height 9
click at [217, 395] on div "Undo" at bounding box center [213, 475] width 14 height 5
click at [216, 395] on div "Undo" at bounding box center [213, 475] width 14 height 5
click at [213, 395] on div "Undo" at bounding box center [213, 475] width 14 height 5
click at [208, 395] on div "Undo" at bounding box center [213, 475] width 14 height 5
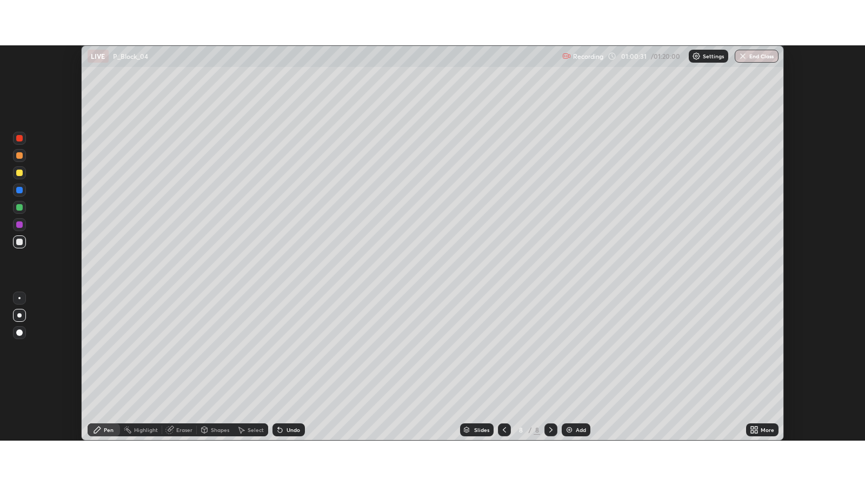
scroll to position [53643, 53174]
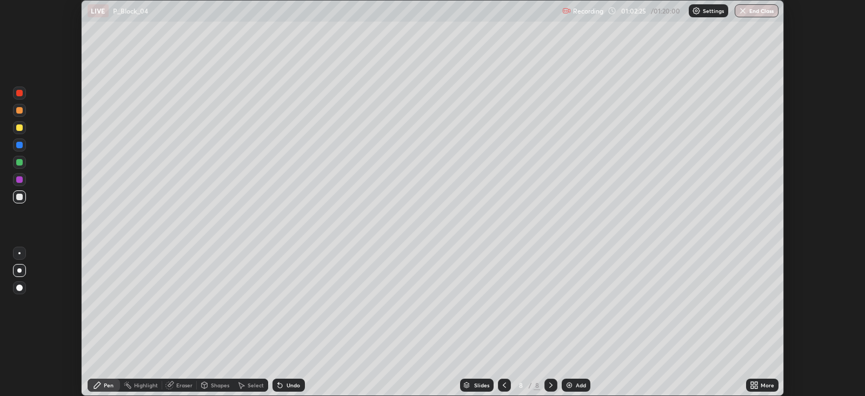
click at [752, 382] on icon at bounding box center [752, 383] width 3 height 3
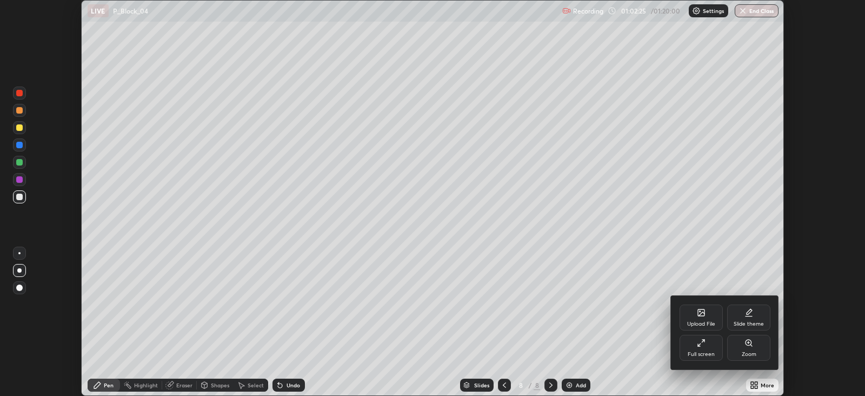
click at [697, 355] on div "Full screen" at bounding box center [700, 353] width 27 height 5
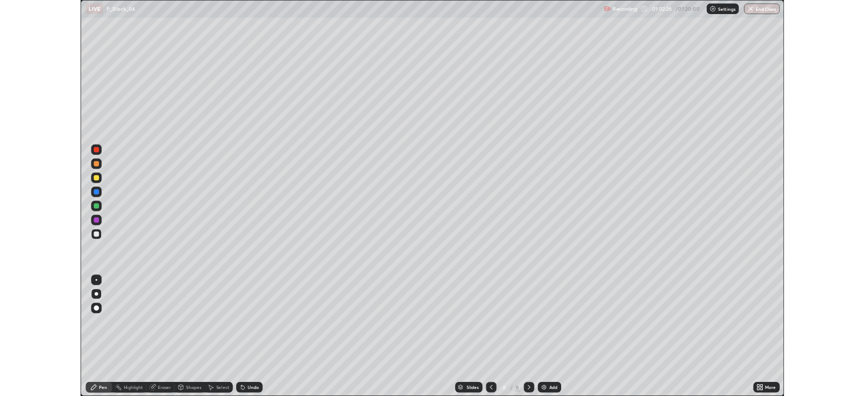
scroll to position [486, 864]
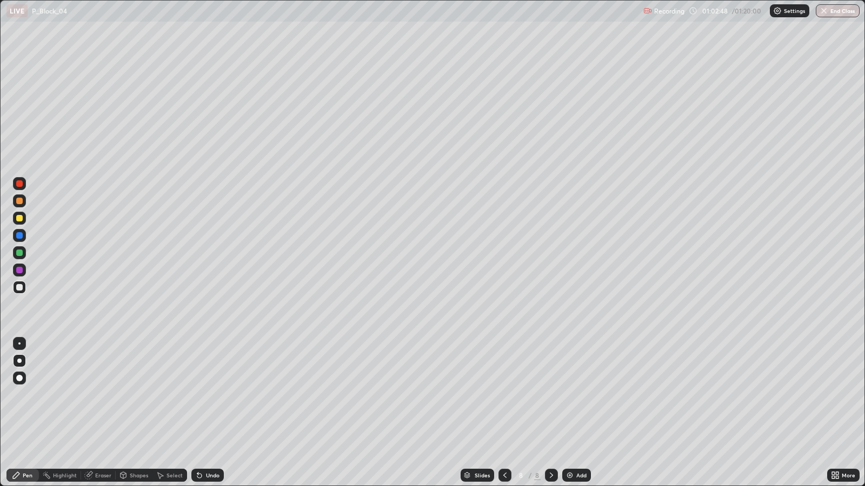
click at [586, 395] on div "Add" at bounding box center [576, 475] width 29 height 13
click at [211, 395] on div "Undo" at bounding box center [207, 475] width 32 height 13
click at [210, 395] on div "Undo" at bounding box center [213, 475] width 14 height 5
click at [209, 395] on div "Undo" at bounding box center [213, 475] width 14 height 5
click at [211, 395] on div "Undo" at bounding box center [213, 475] width 14 height 5
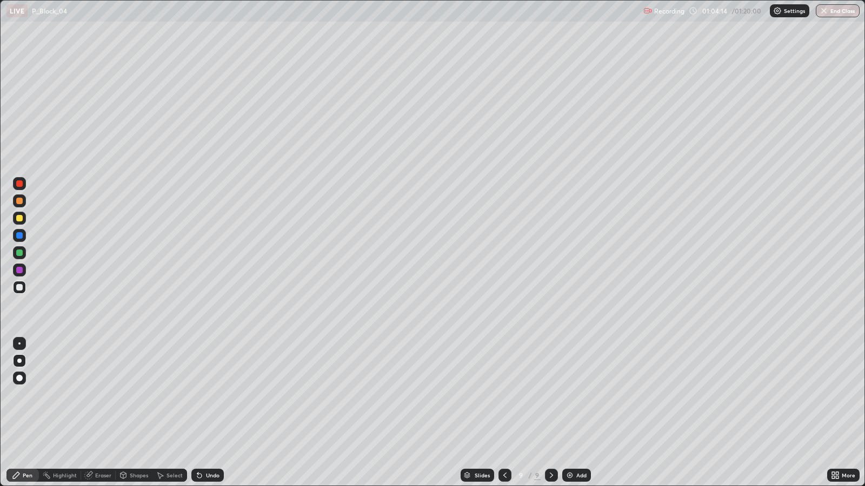
click at [210, 395] on div "Undo" at bounding box center [207, 475] width 32 height 13
click at [213, 395] on div "Undo" at bounding box center [207, 475] width 32 height 13
click at [216, 395] on div "Undo" at bounding box center [207, 475] width 32 height 13
click at [576, 395] on div "Add" at bounding box center [581, 475] width 10 height 5
click at [219, 395] on div "Undo" at bounding box center [207, 475] width 32 height 13
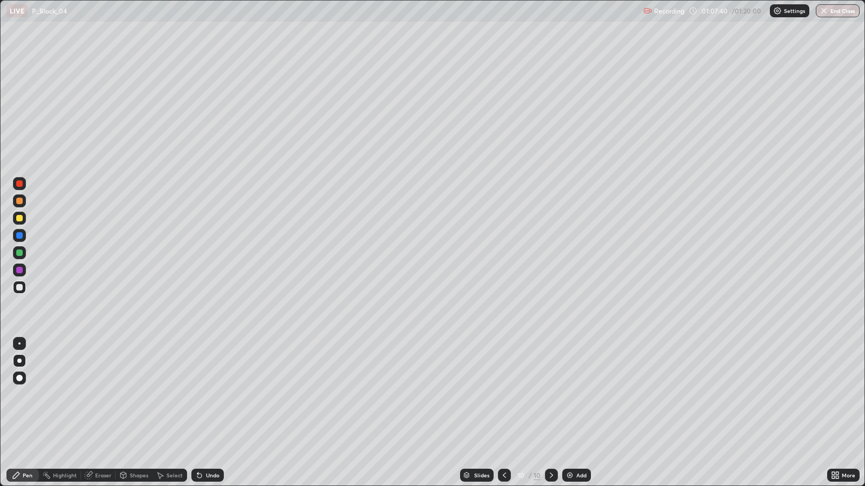
click at [212, 395] on div "Undo" at bounding box center [213, 475] width 14 height 5
click at [208, 395] on div "Undo" at bounding box center [213, 475] width 14 height 5
click at [210, 395] on div "Undo" at bounding box center [213, 475] width 14 height 5
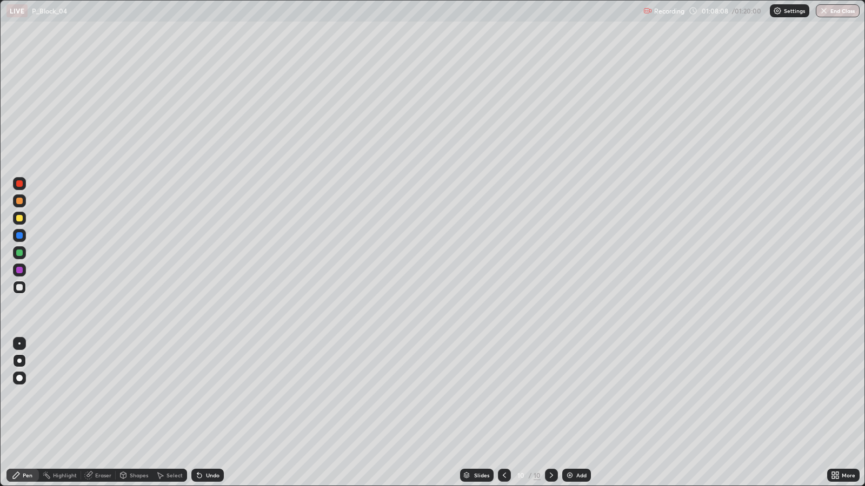
click at [206, 395] on div "Undo" at bounding box center [213, 475] width 14 height 5
click at [205, 395] on div "Undo" at bounding box center [207, 475] width 32 height 13
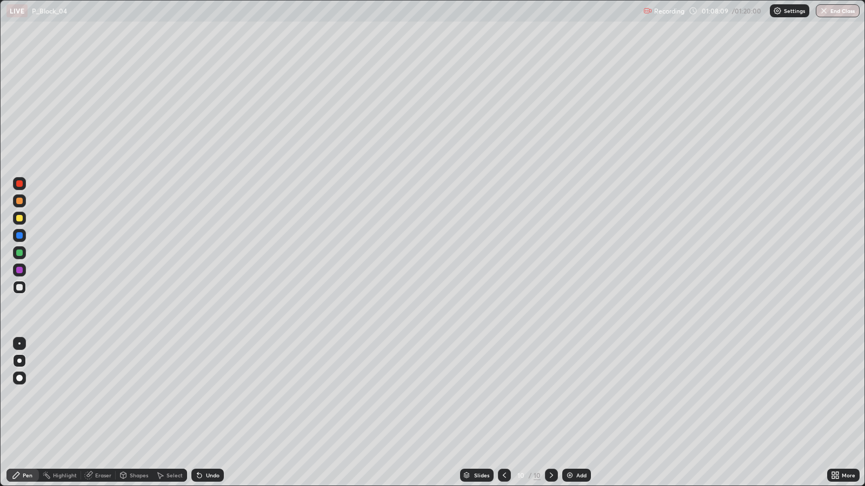
click at [212, 395] on div "Undo" at bounding box center [213, 475] width 14 height 5
click at [214, 395] on div "Undo" at bounding box center [213, 475] width 14 height 5
click at [503, 395] on icon at bounding box center [504, 475] width 9 height 9
click at [550, 395] on icon at bounding box center [551, 475] width 9 height 9
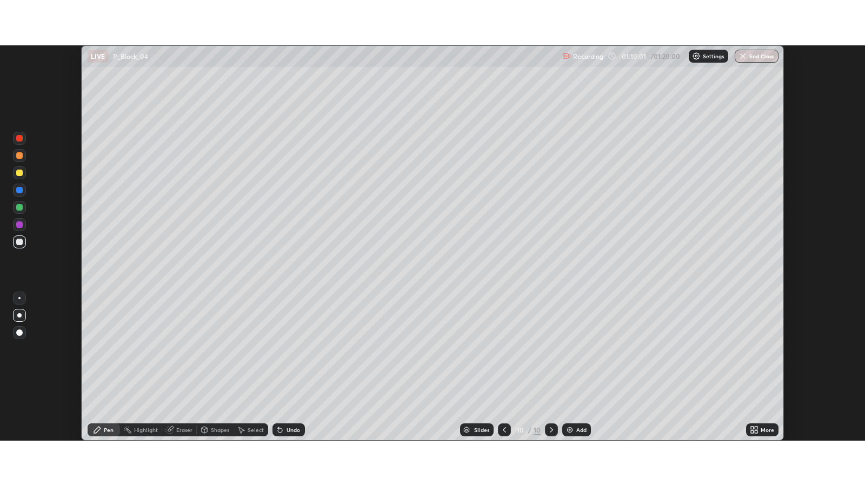
scroll to position [53643, 53174]
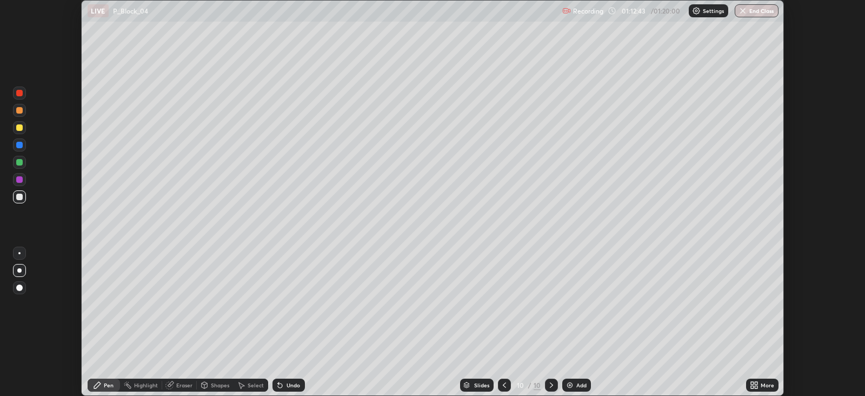
click at [756, 386] on icon at bounding box center [755, 386] width 3 height 3
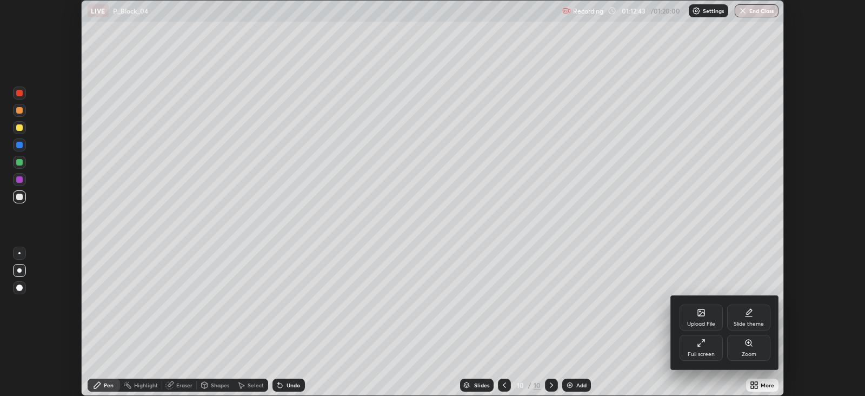
click at [704, 346] on icon at bounding box center [701, 342] width 9 height 9
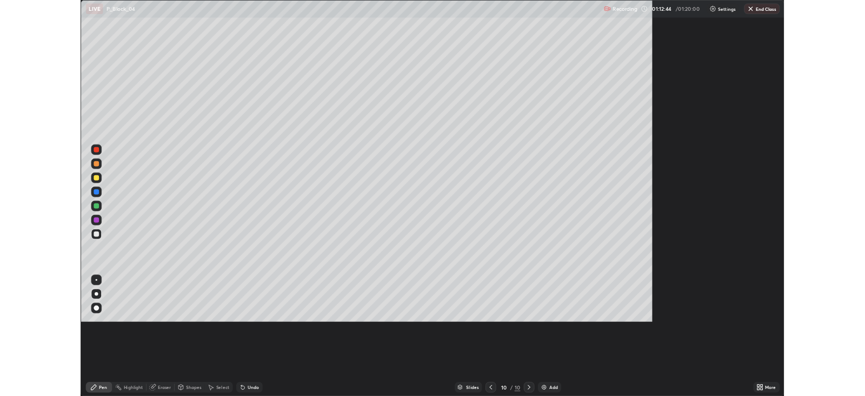
scroll to position [486, 864]
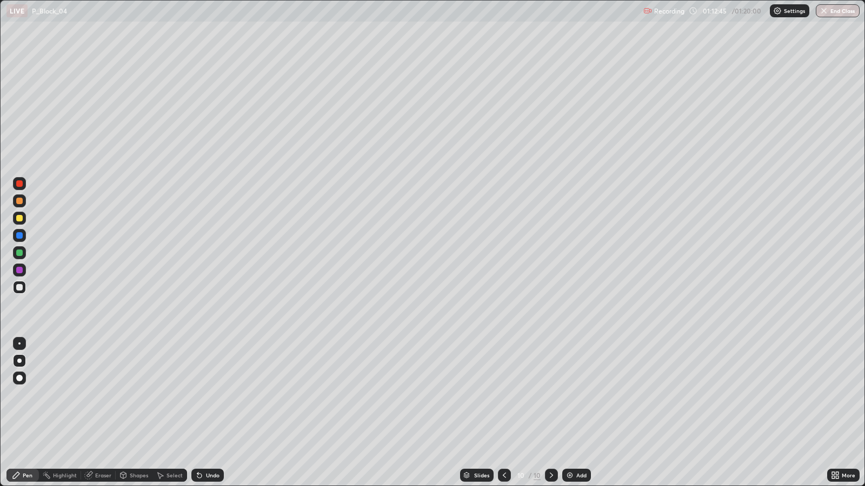
click at [576, 395] on div "Add" at bounding box center [581, 475] width 10 height 5
click at [212, 395] on div "Undo" at bounding box center [213, 475] width 14 height 5
click at [206, 395] on div "Undo" at bounding box center [207, 475] width 32 height 13
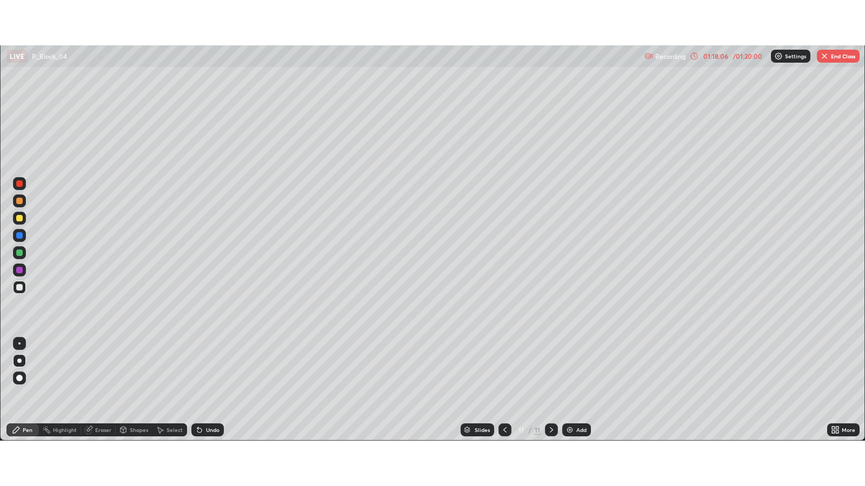
scroll to position [53643, 53174]
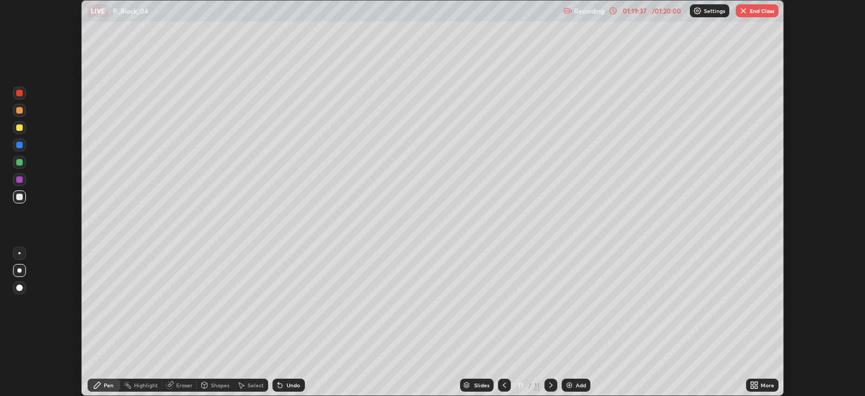
click at [756, 386] on icon at bounding box center [755, 386] width 3 height 3
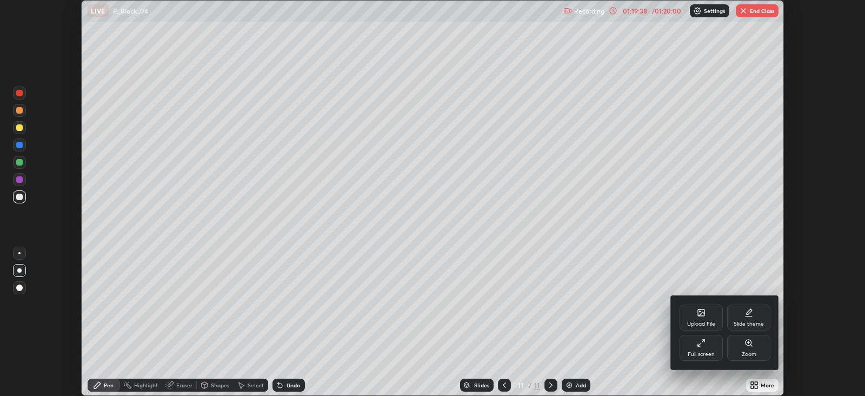
click at [701, 351] on div "Full screen" at bounding box center [700, 353] width 27 height 5
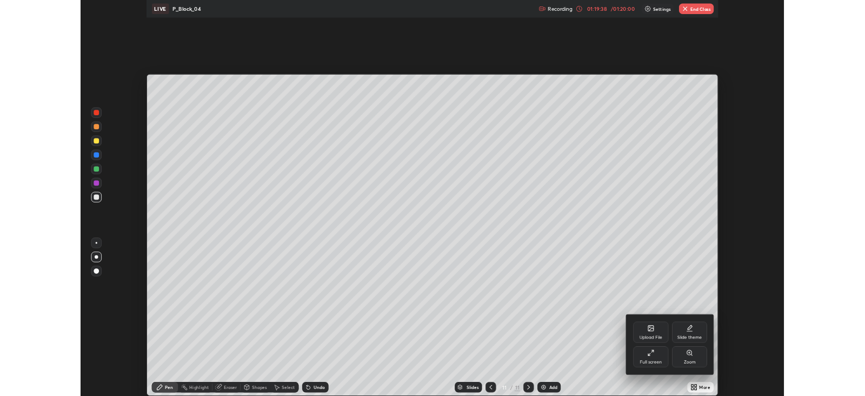
scroll to position [486, 864]
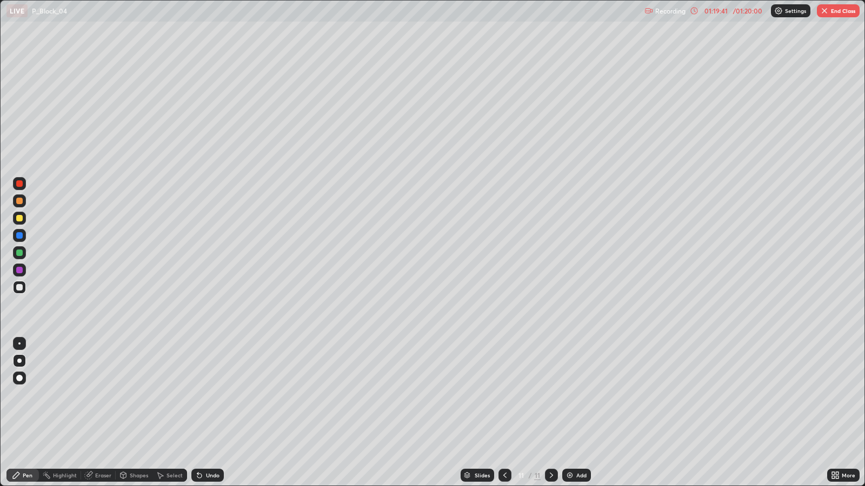
click at [841, 11] on button "End Class" at bounding box center [838, 10] width 43 height 13
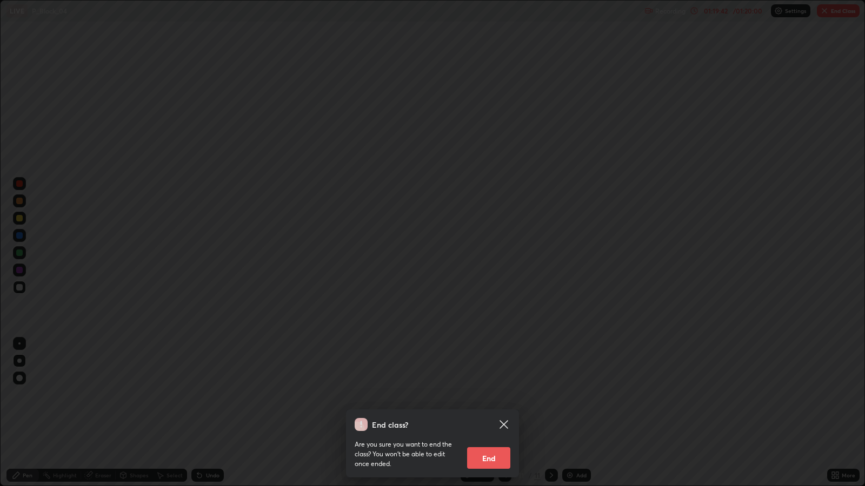
click at [497, 395] on button "End" at bounding box center [488, 458] width 43 height 22
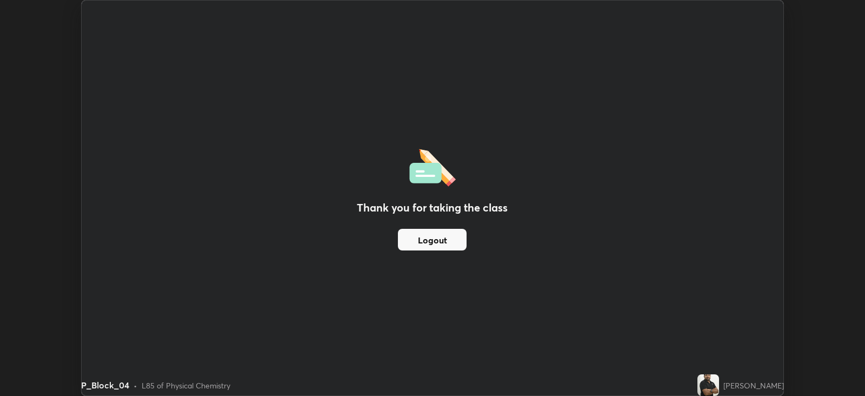
scroll to position [53643, 53174]
